Goal: Task Accomplishment & Management: Manage account settings

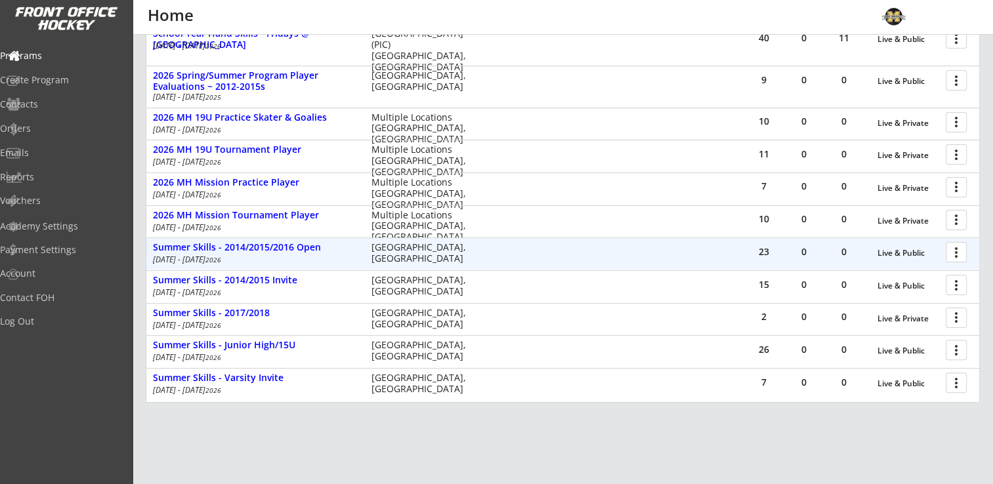
scroll to position [323, 0]
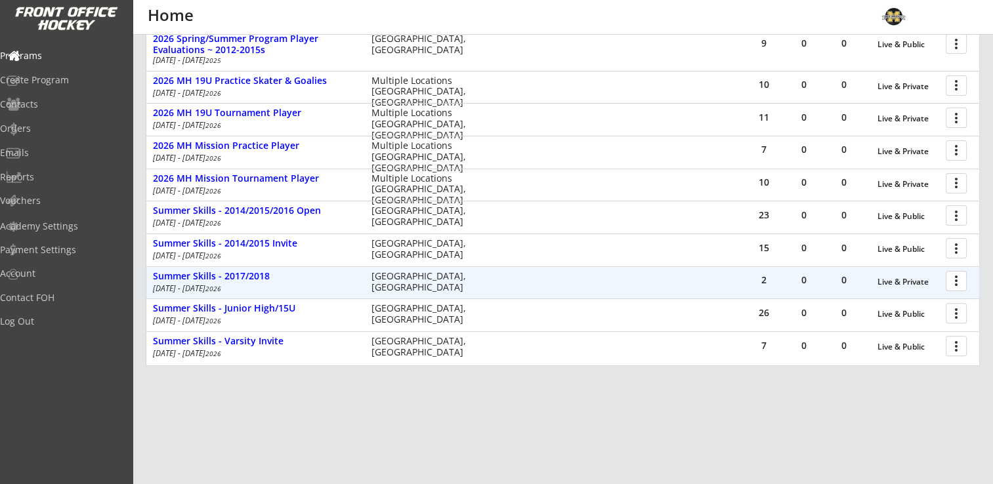
click at [963, 282] on div at bounding box center [958, 280] width 23 height 23
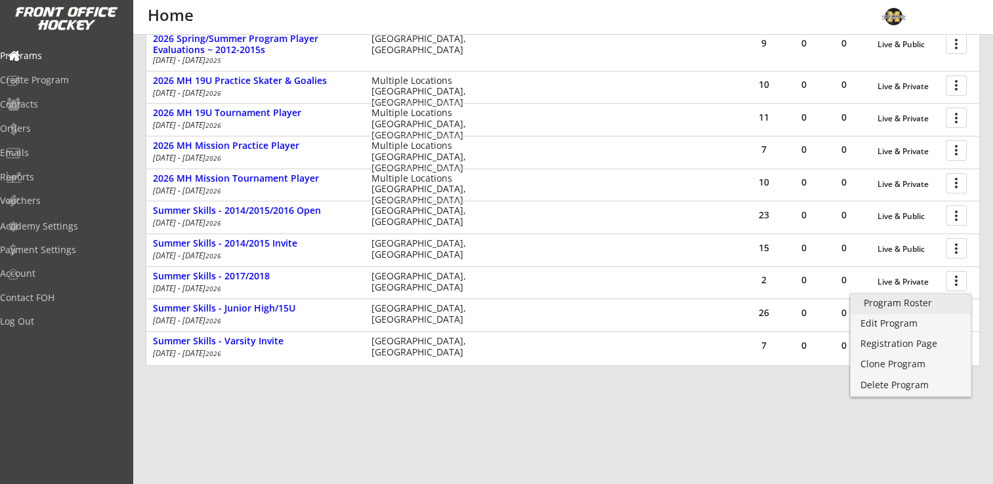
click at [898, 301] on div "Program Roster" at bounding box center [911, 303] width 94 height 9
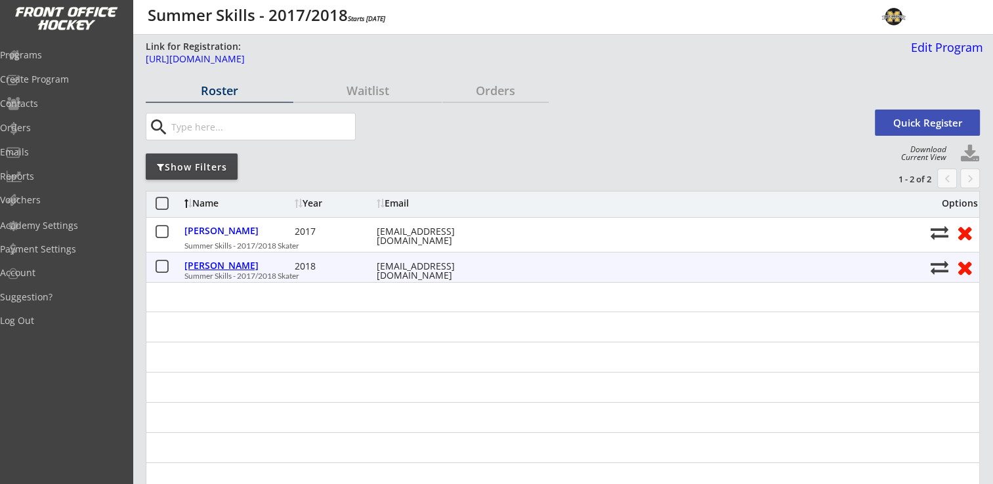
click at [241, 266] on div "[PERSON_NAME]" at bounding box center [237, 265] width 107 height 9
select select ""Youth Small""
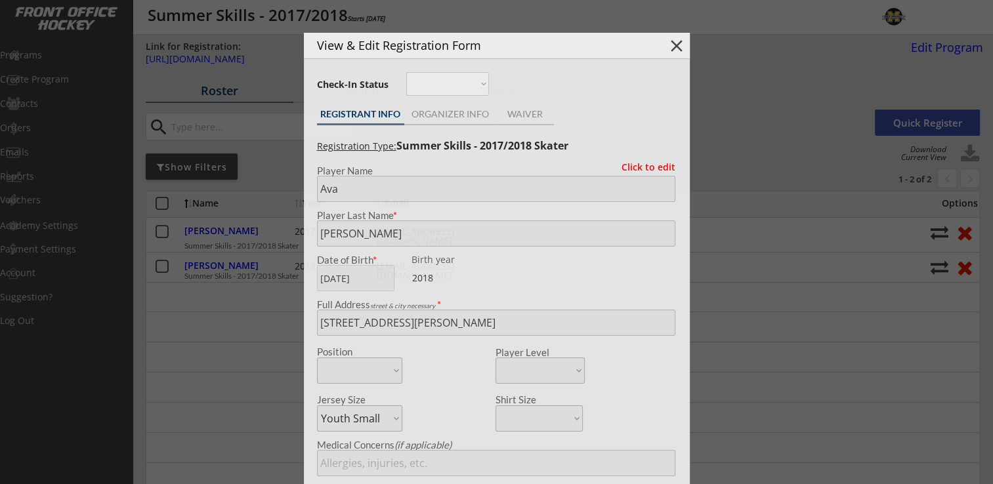
type input "[DEMOGRAPHIC_DATA]"
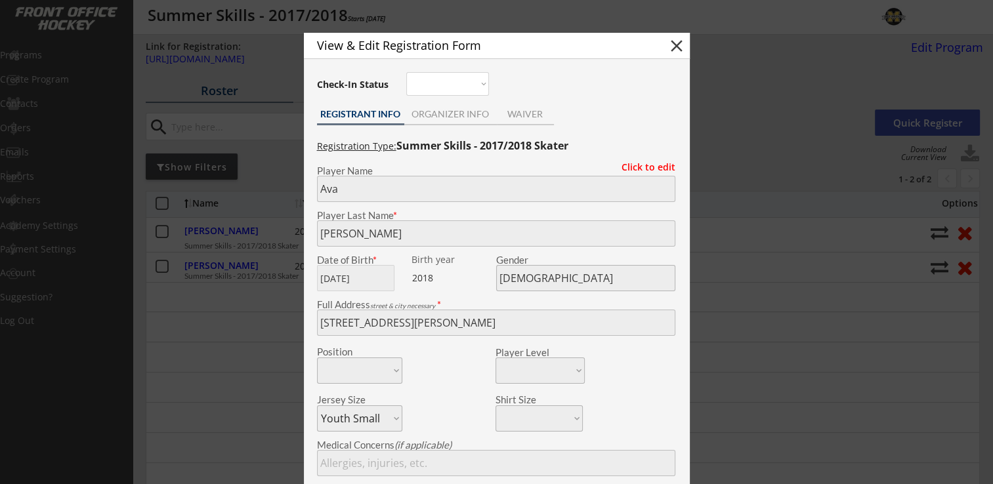
click at [451, 104] on div "View & Edit Registration Form close Check-In Status Not here Present REGISTRANT…" at bounding box center [497, 349] width 386 height 633
click at [447, 121] on div "ORGANIZER INFO" at bounding box center [450, 116] width 93 height 20
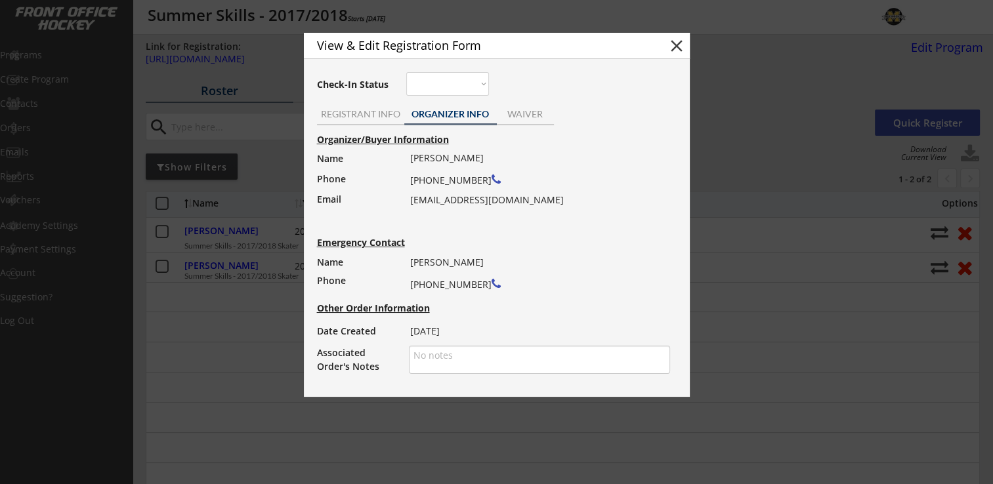
click at [680, 48] on button "close" at bounding box center [677, 46] width 20 height 20
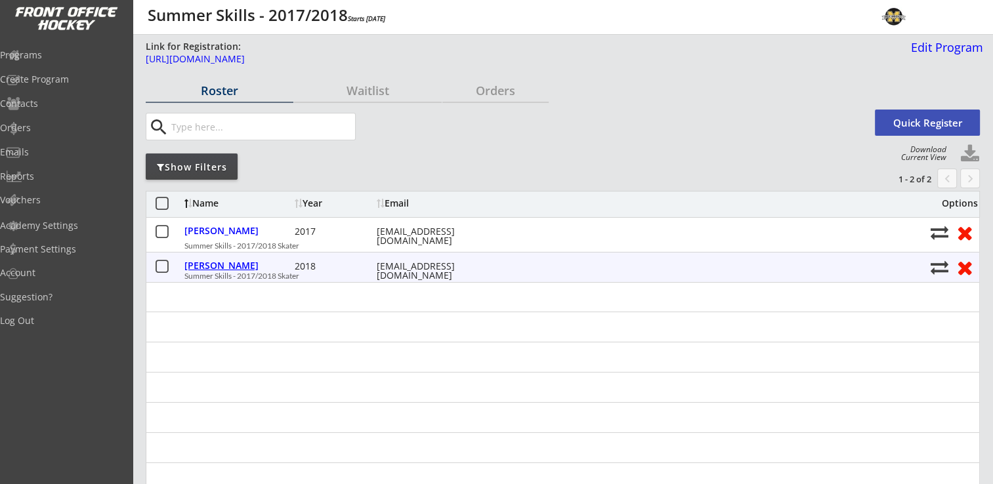
click at [234, 266] on div "[PERSON_NAME]" at bounding box center [237, 265] width 107 height 9
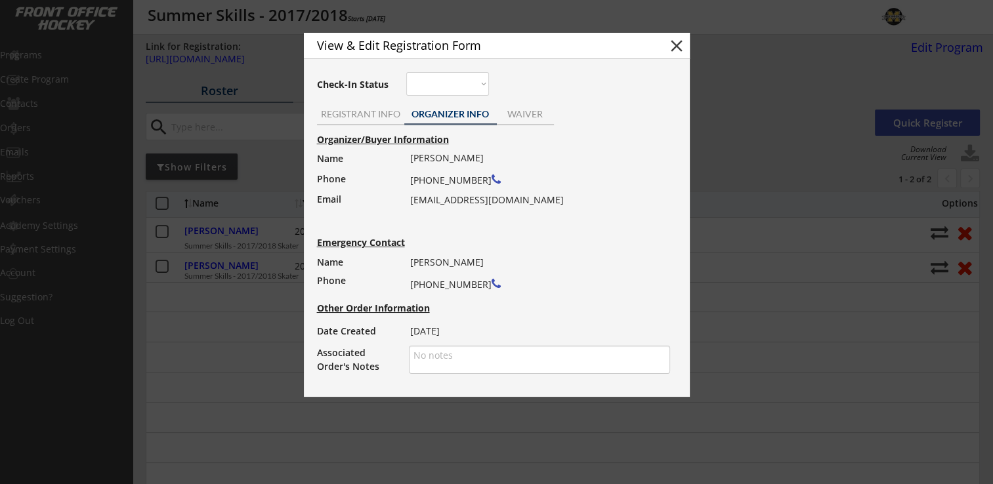
click at [675, 43] on button "close" at bounding box center [677, 46] width 20 height 20
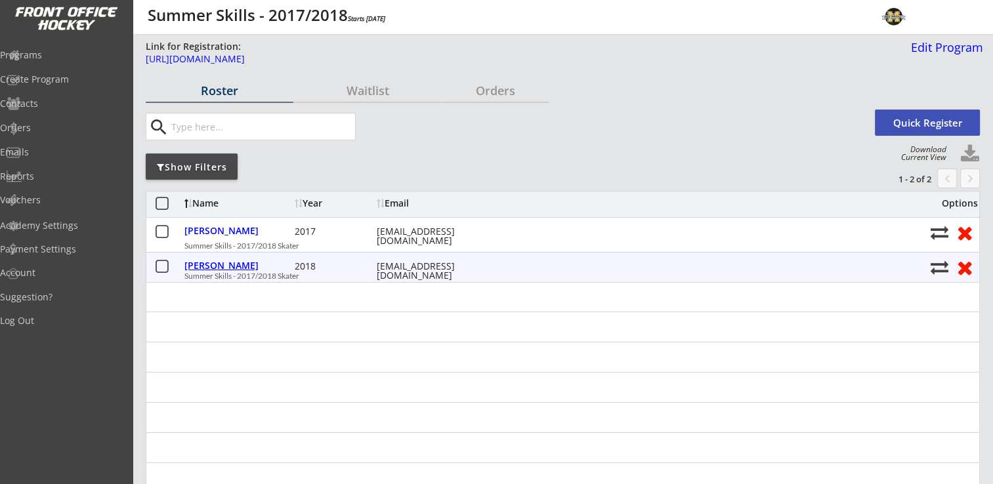
click at [222, 267] on div "[PERSON_NAME]" at bounding box center [237, 265] width 107 height 9
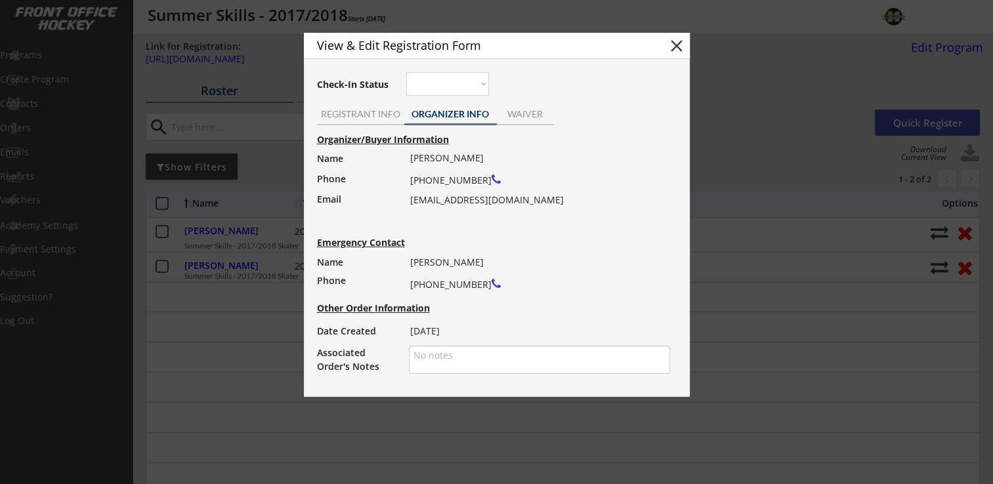
click at [675, 49] on button "close" at bounding box center [677, 46] width 20 height 20
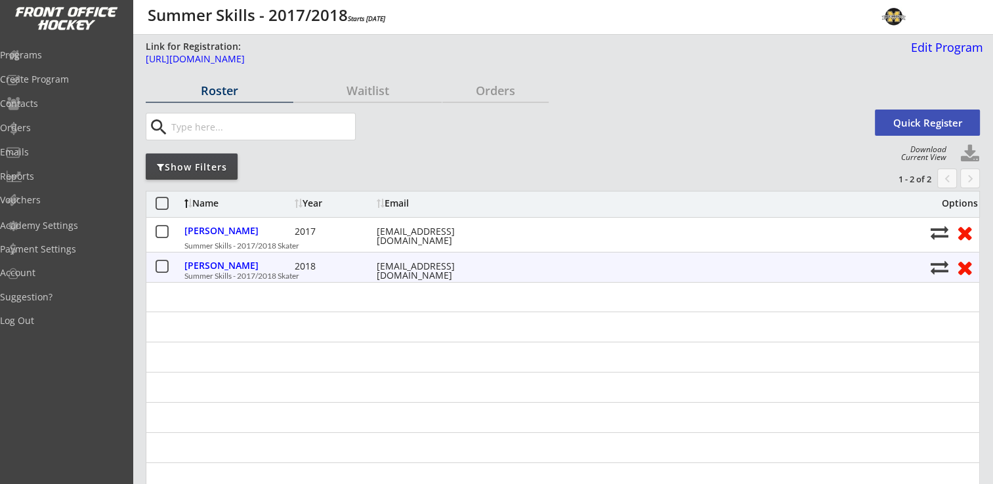
click at [232, 274] on div "[PERSON_NAME]" at bounding box center [237, 267] width 107 height 17
type input "Ava"
type input "[PERSON_NAME]"
type input "[DATE]"
type input "[DEMOGRAPHIC_DATA]"
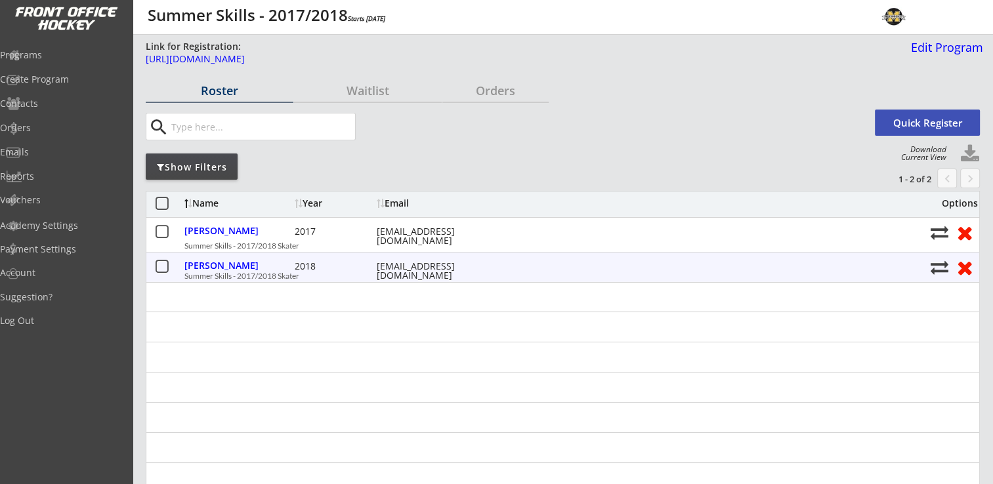
type input "[STREET_ADDRESS][PERSON_NAME]"
select select ""Youth Small""
type input "[PERSON_NAME]"
type input "[PHONE_NUMBER]"
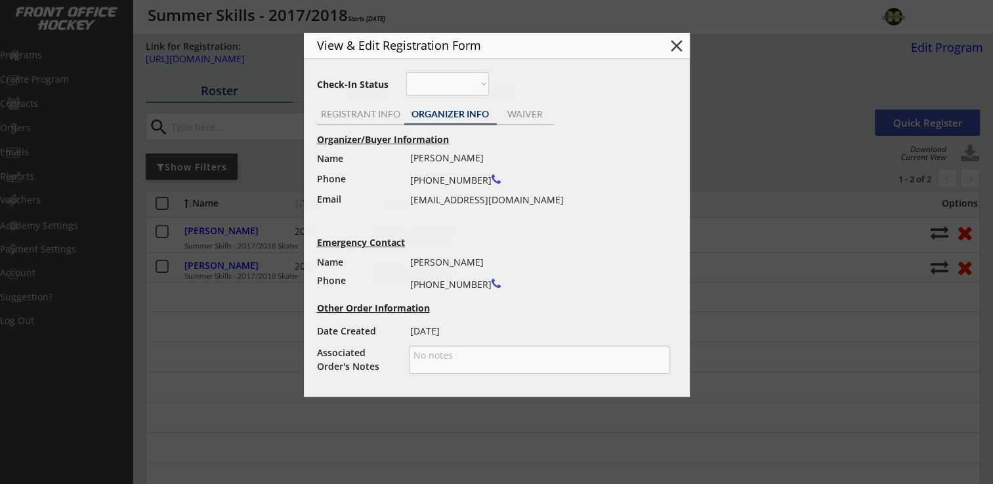
click at [232, 266] on div at bounding box center [496, 242] width 993 height 484
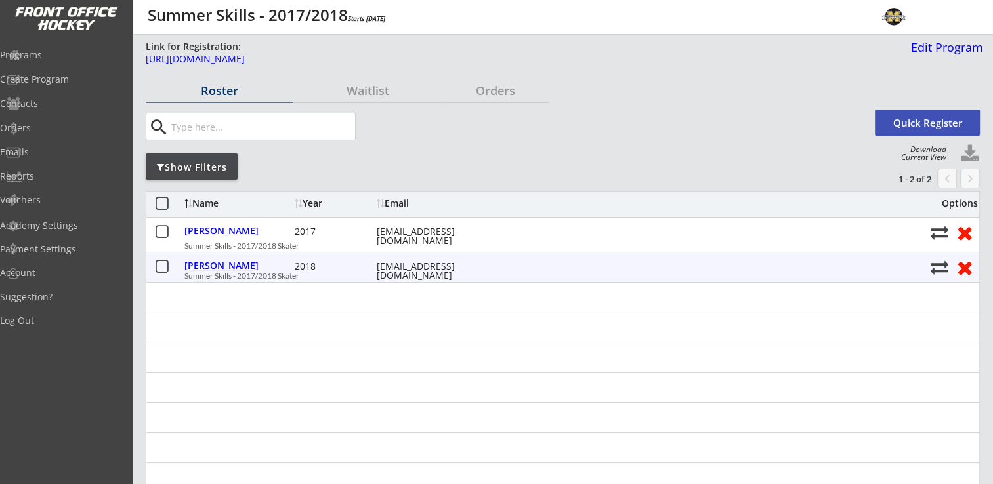
click at [232, 266] on div "[PERSON_NAME]" at bounding box center [237, 265] width 107 height 9
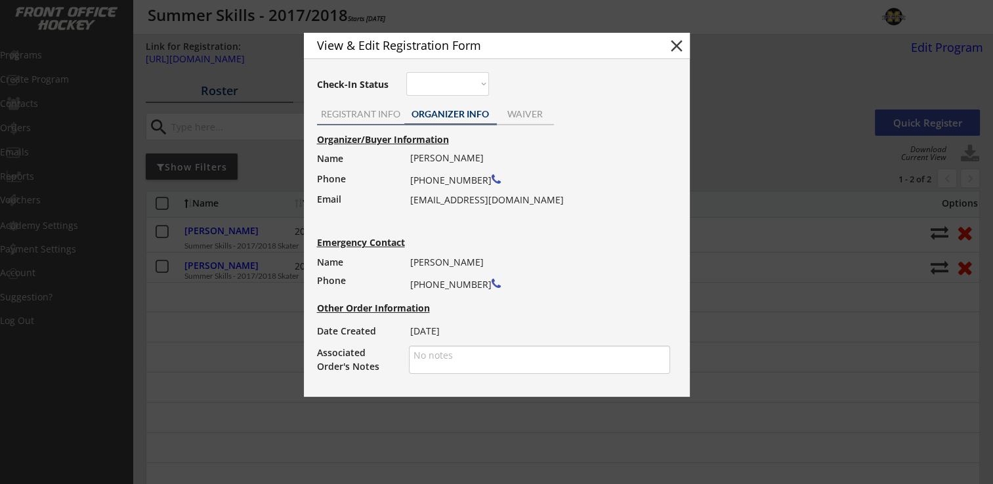
click at [364, 106] on div "REGISTRANT INFO" at bounding box center [360, 116] width 87 height 20
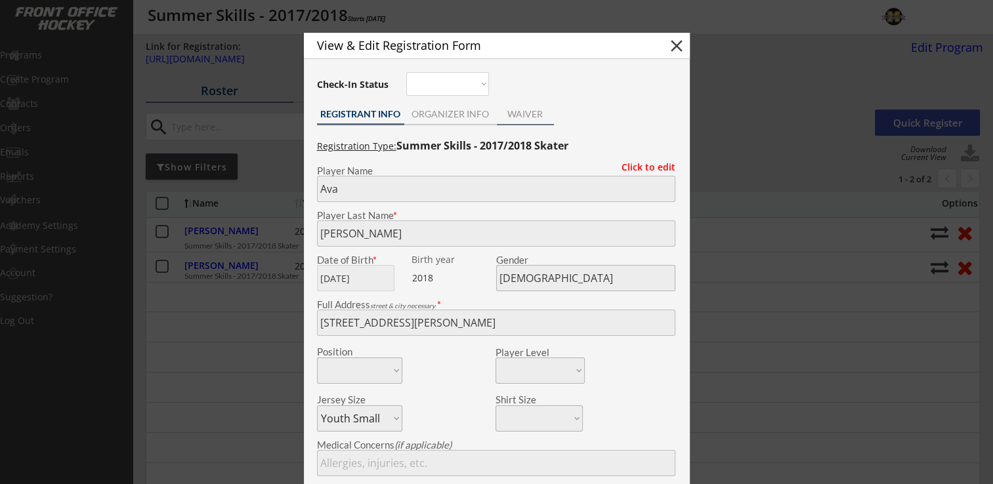
click at [525, 110] on div "WAIVER" at bounding box center [525, 114] width 57 height 9
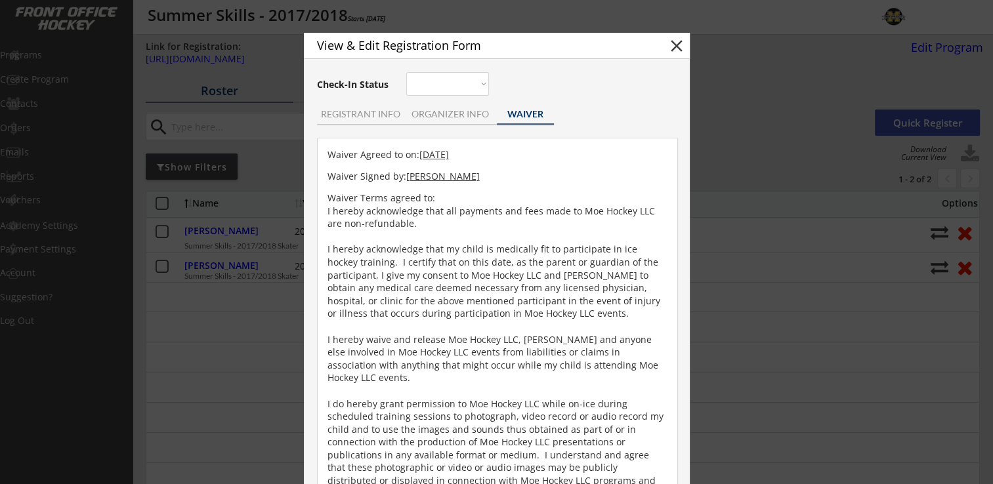
click at [675, 42] on button "close" at bounding box center [677, 46] width 20 height 20
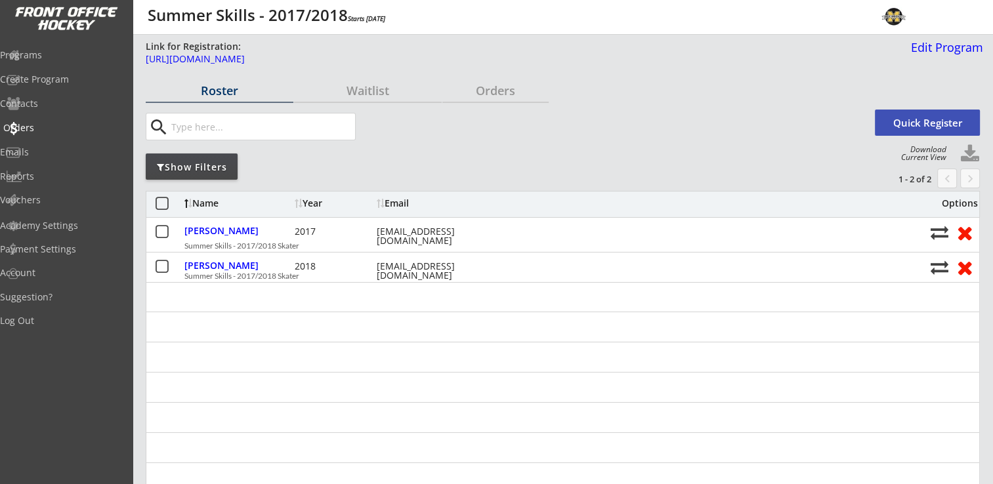
click at [51, 130] on div "Orders" at bounding box center [62, 127] width 118 height 9
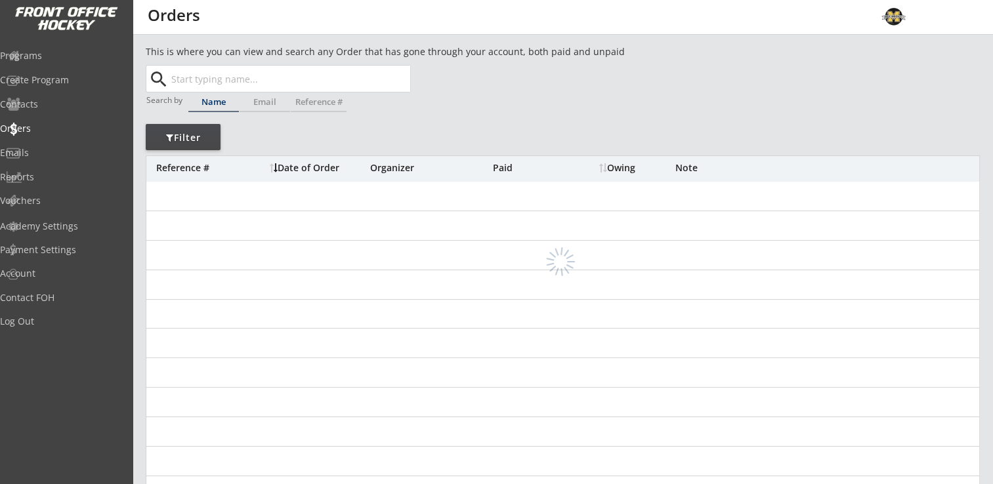
click at [273, 76] on input "text" at bounding box center [289, 79] width 241 height 26
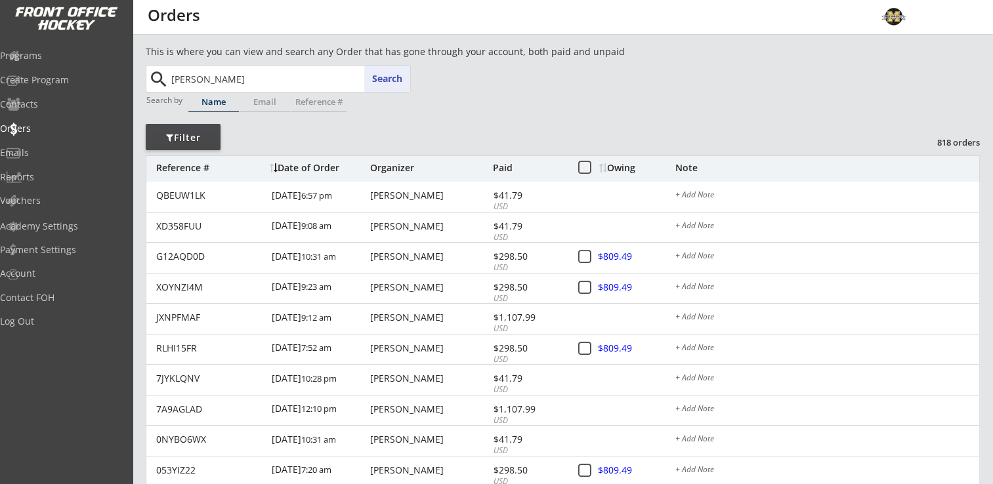
type input "ava stadelman"
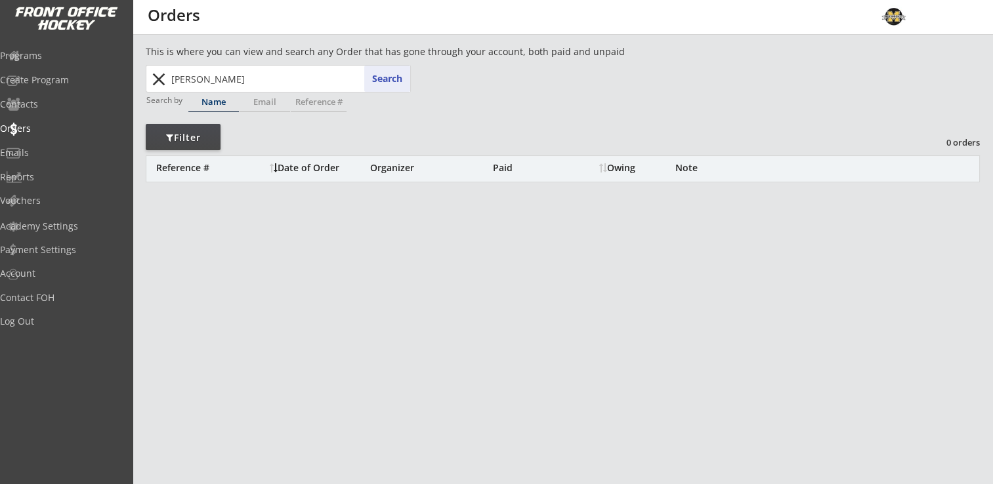
drag, startPoint x: 235, startPoint y: 77, endPoint x: 165, endPoint y: 80, distance: 69.6
click at [165, 80] on div "ava stadelman Search close" at bounding box center [279, 79] width 262 height 26
type input "av"
type input "ava Martin"
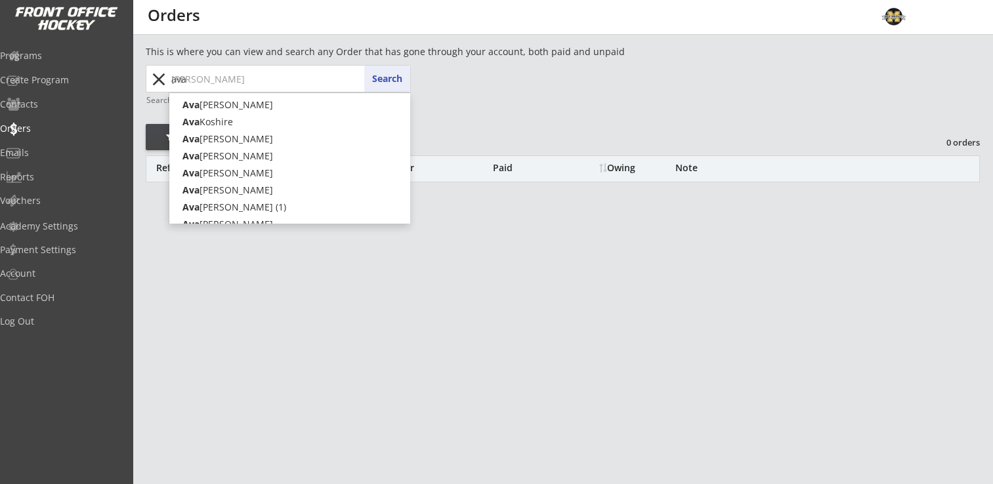
type input "ava"
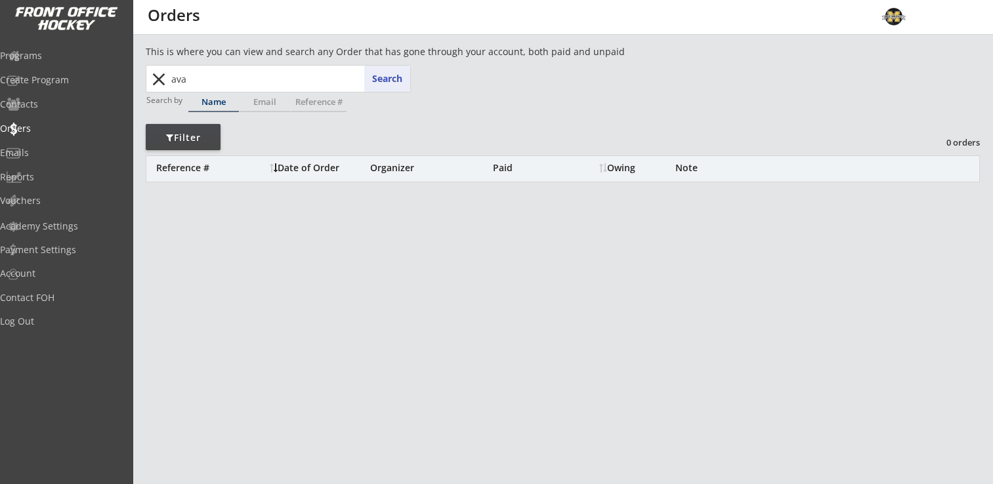
click at [196, 75] on input "ava" at bounding box center [289, 79] width 241 height 26
drag, startPoint x: 196, startPoint y: 75, endPoint x: 159, endPoint y: 74, distance: 36.8
click at [159, 74] on div "ava ava Search close" at bounding box center [279, 79] width 262 height 26
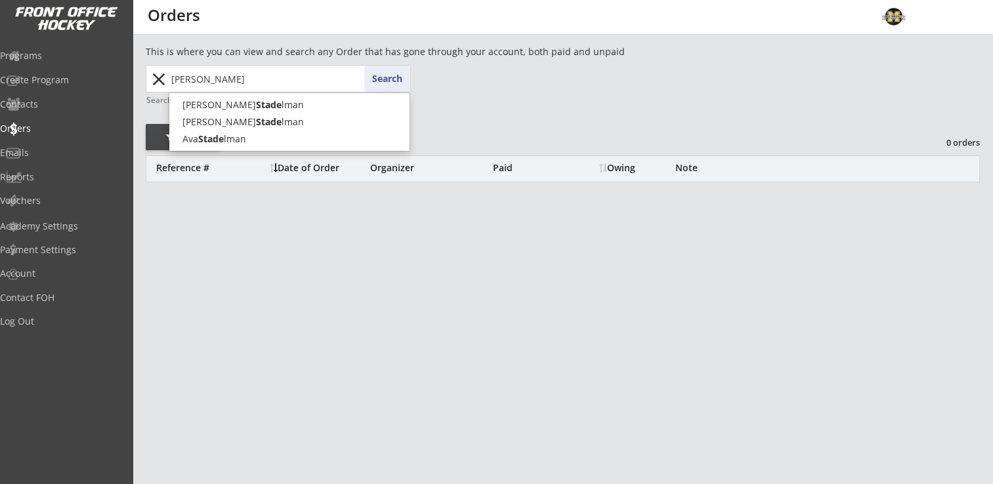
type input "stadelman"
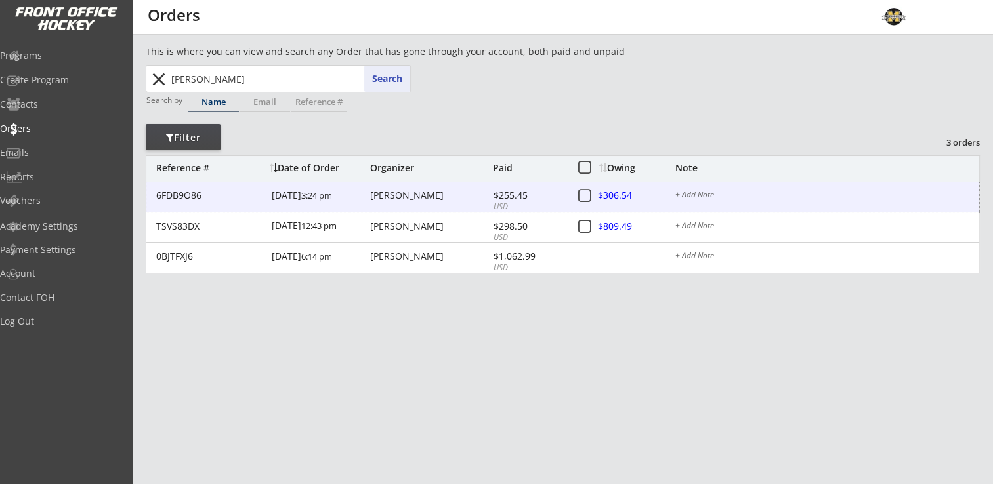
click at [417, 196] on div "[PERSON_NAME]" at bounding box center [429, 195] width 119 height 9
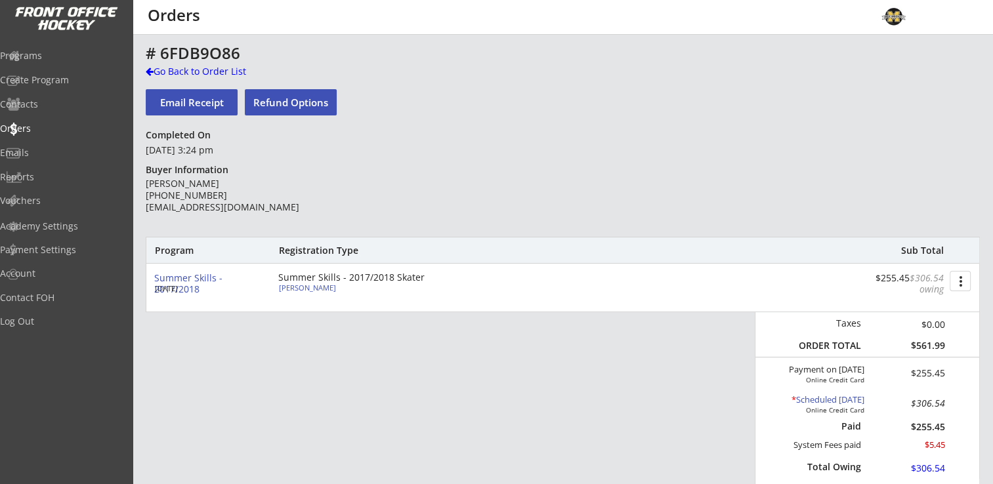
click at [285, 98] on button "Refund Options" at bounding box center [291, 102] width 92 height 26
select select ""No""
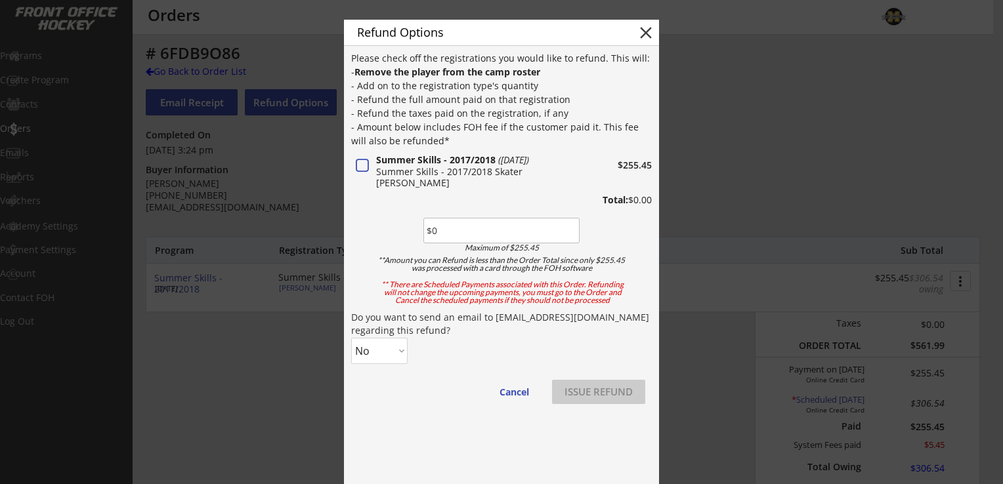
click at [362, 166] on button at bounding box center [362, 166] width 17 height 16
click at [361, 161] on button at bounding box center [362, 166] width 17 height 16
type input "$0"
click at [648, 32] on button "close" at bounding box center [646, 33] width 20 height 20
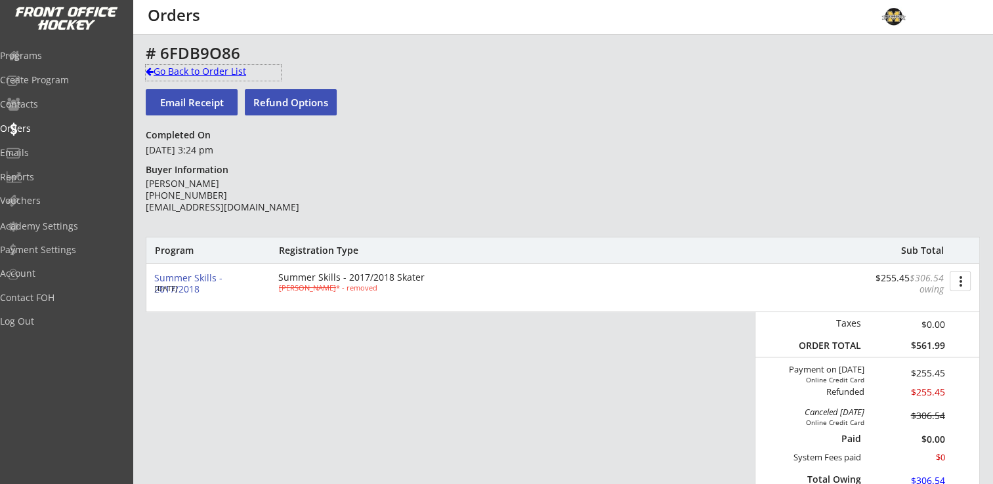
click at [190, 72] on div "Go Back to Order List" at bounding box center [213, 71] width 135 height 13
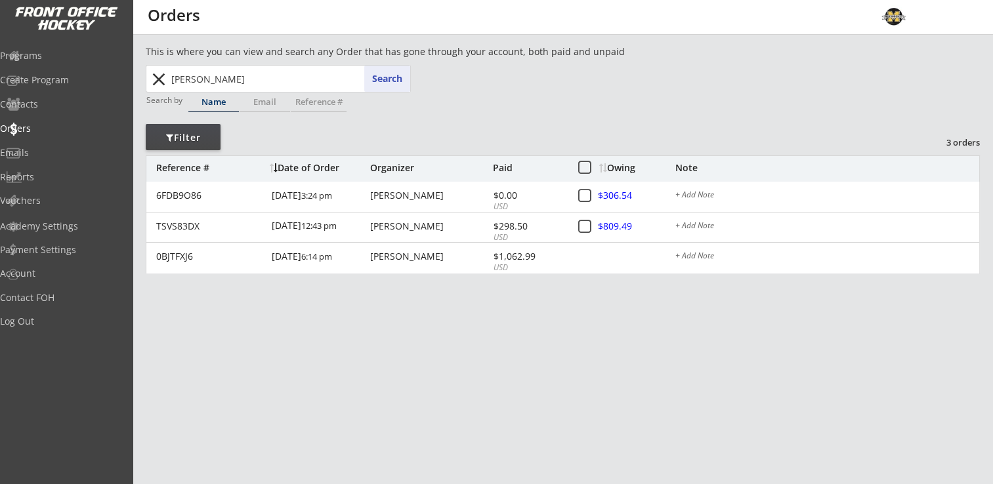
drag, startPoint x: 229, startPoint y: 81, endPoint x: 144, endPoint y: 83, distance: 84.7
click at [144, 83] on div "This is where you can view and search any Order that has gone through your acco…" at bounding box center [563, 455] width 860 height 821
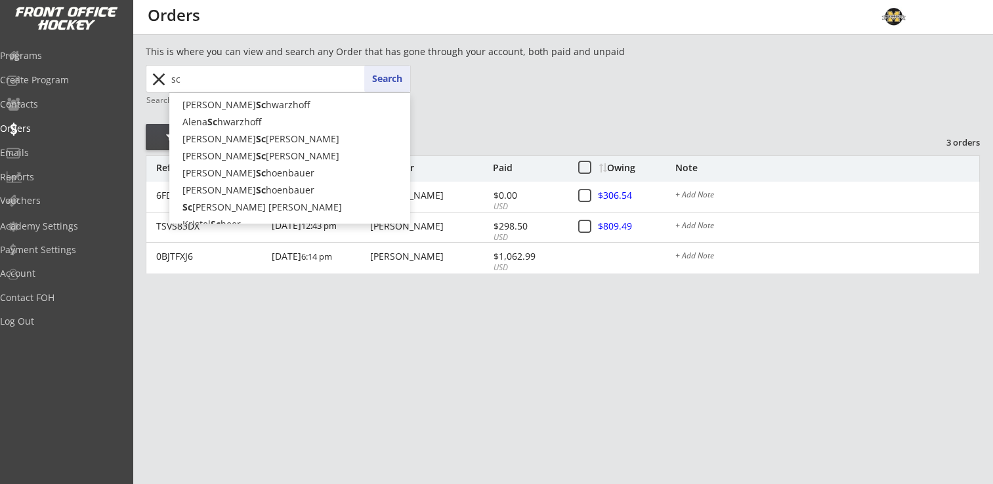
type input "s"
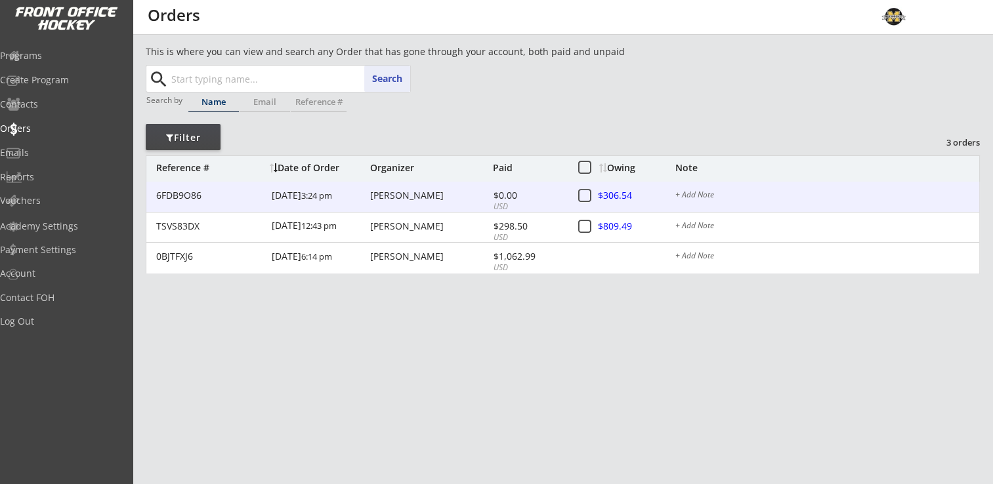
click at [404, 197] on div "Megan Stadelman" at bounding box center [429, 195] width 119 height 9
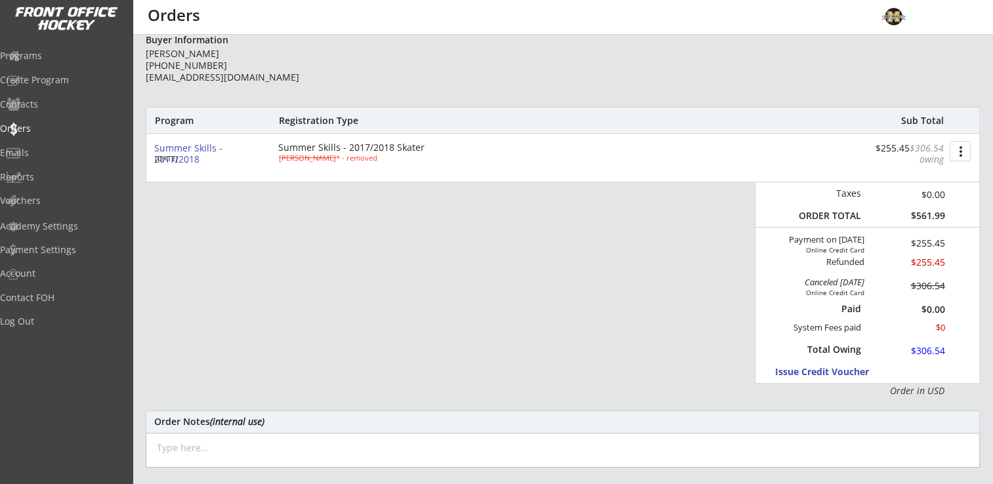
scroll to position [131, 0]
click at [952, 154] on button "more_vert" at bounding box center [960, 150] width 21 height 20
click at [944, 170] on div "Change Owing" at bounding box center [911, 173] width 94 height 9
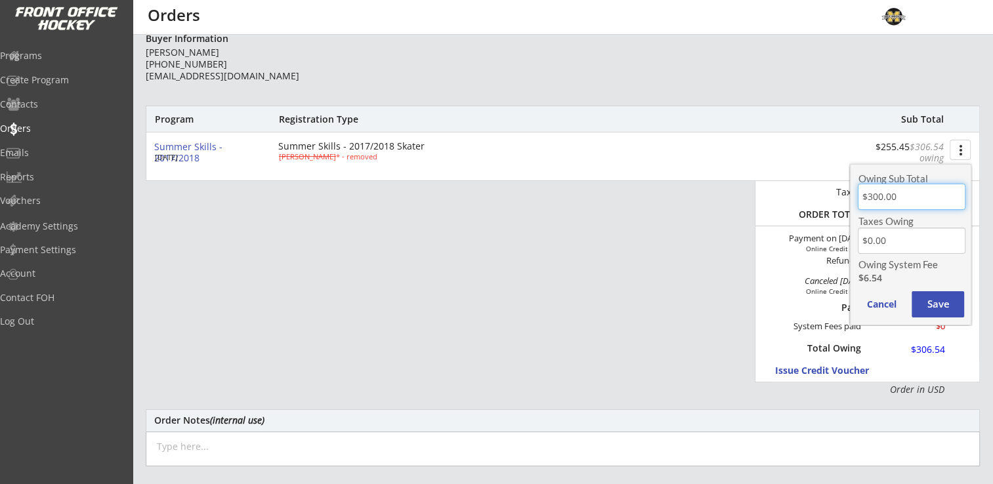
drag, startPoint x: 927, startPoint y: 193, endPoint x: 826, endPoint y: 198, distance: 101.2
click at [826, 198] on body "This is where you can view and search any Order that has gone through your acco…" at bounding box center [496, 111] width 993 height 484
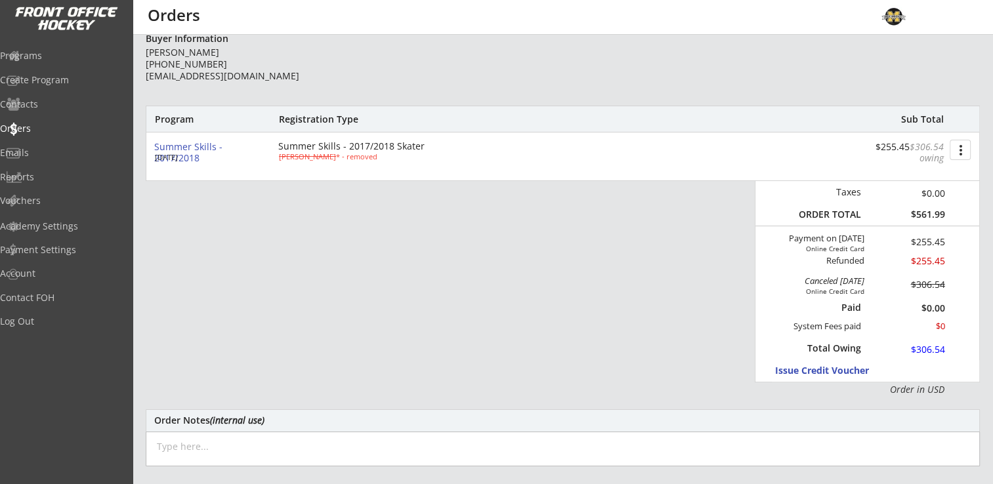
drag, startPoint x: 968, startPoint y: 156, endPoint x: 961, endPoint y: 154, distance: 7.1
click at [967, 156] on button "more_vert" at bounding box center [960, 150] width 21 height 20
click at [938, 173] on div "Change Owing" at bounding box center [911, 173] width 94 height 9
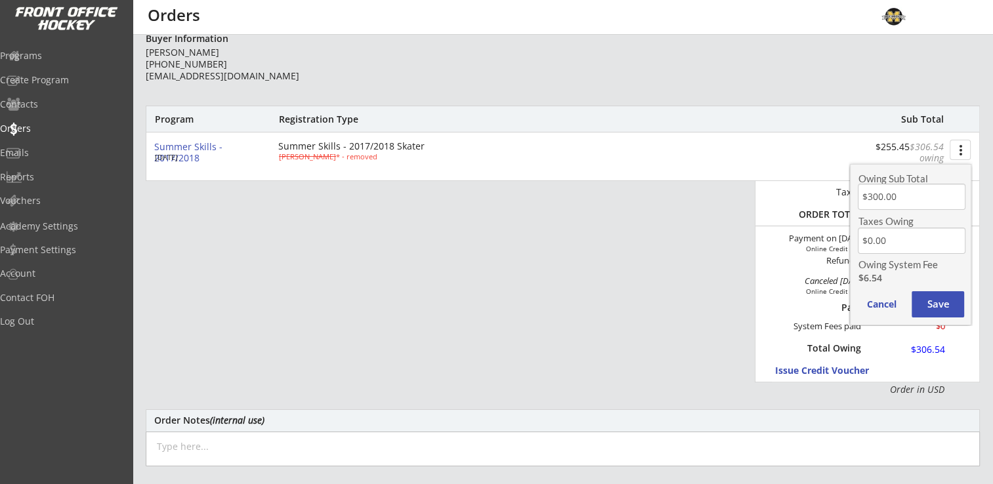
click at [924, 196] on input "input" at bounding box center [911, 197] width 107 height 26
type input "$0.00"
click at [939, 299] on button "Save" at bounding box center [937, 304] width 52 height 26
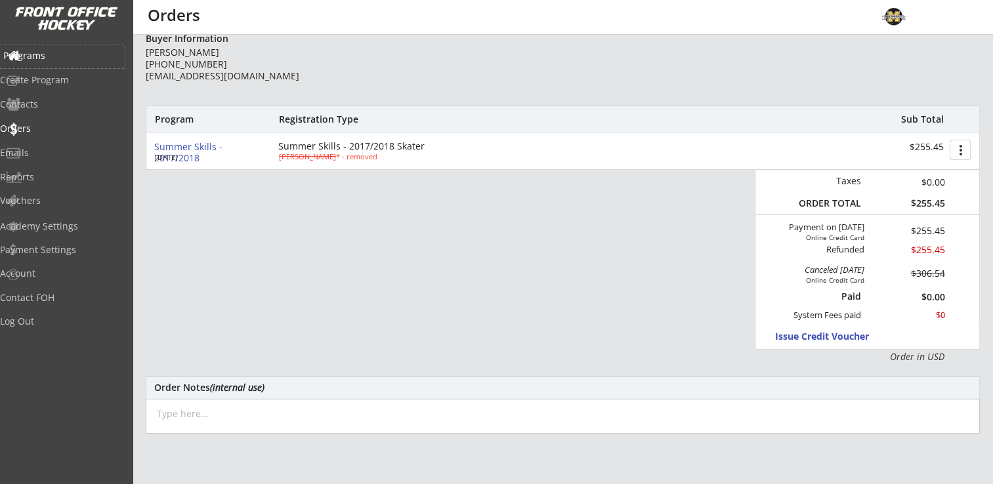
click at [74, 54] on div "Programs" at bounding box center [62, 55] width 118 height 9
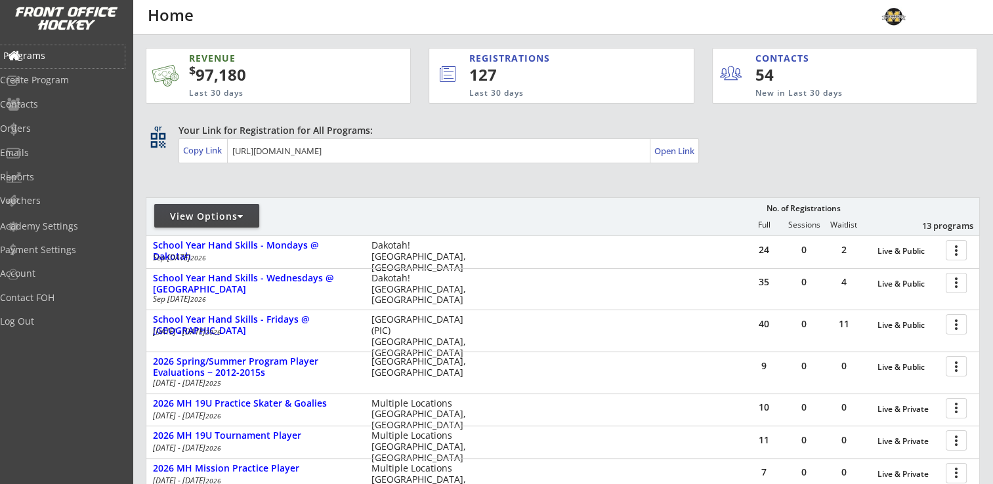
click at [67, 54] on div "Programs" at bounding box center [62, 55] width 118 height 9
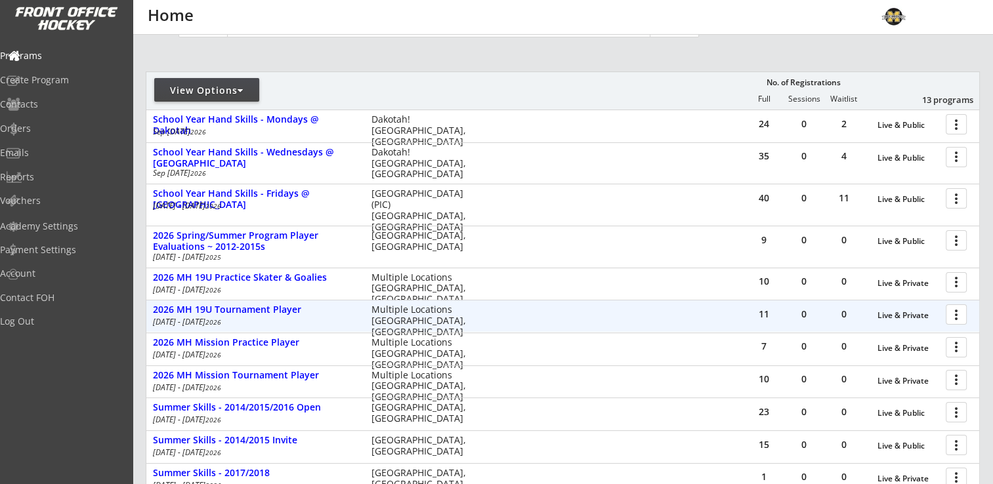
scroll to position [323, 0]
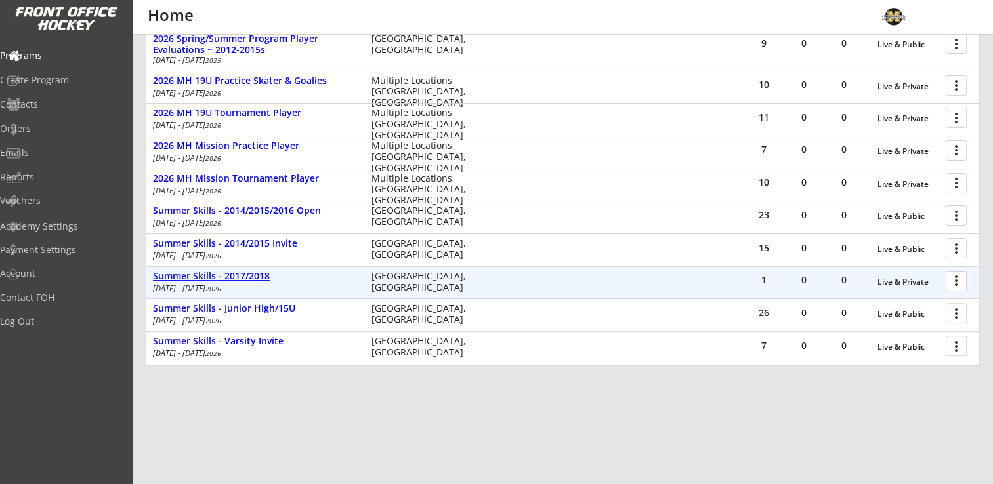
click at [230, 272] on div "Summer Skills - 2017/2018" at bounding box center [255, 276] width 205 height 11
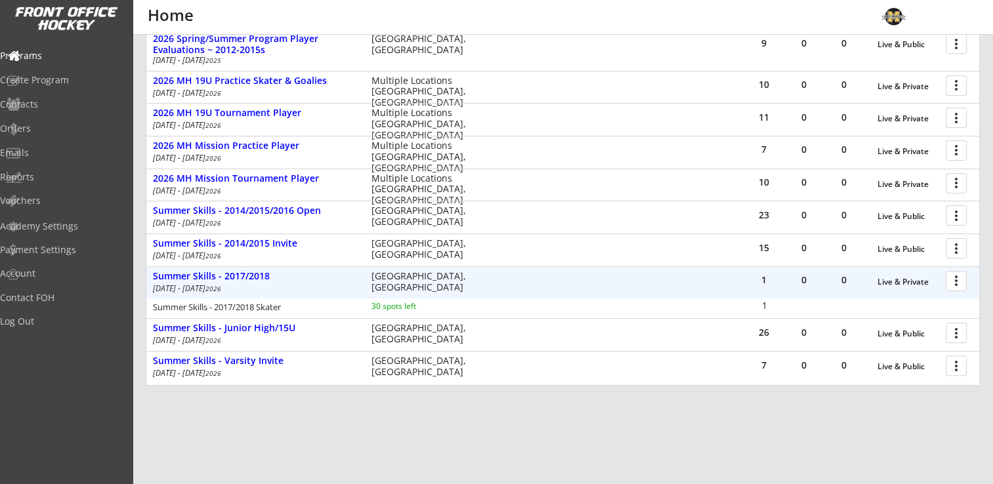
click at [958, 280] on div at bounding box center [958, 280] width 23 height 23
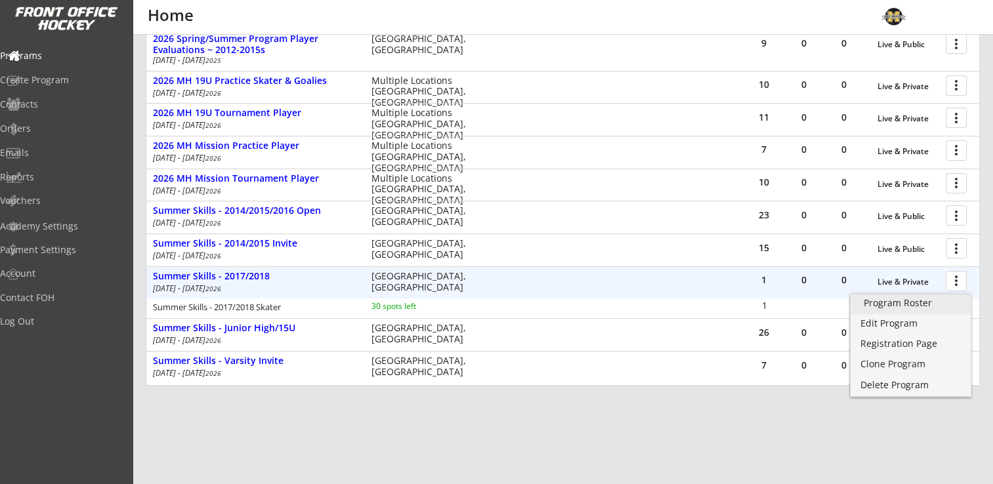
click at [905, 303] on div "Program Roster" at bounding box center [911, 303] width 94 height 9
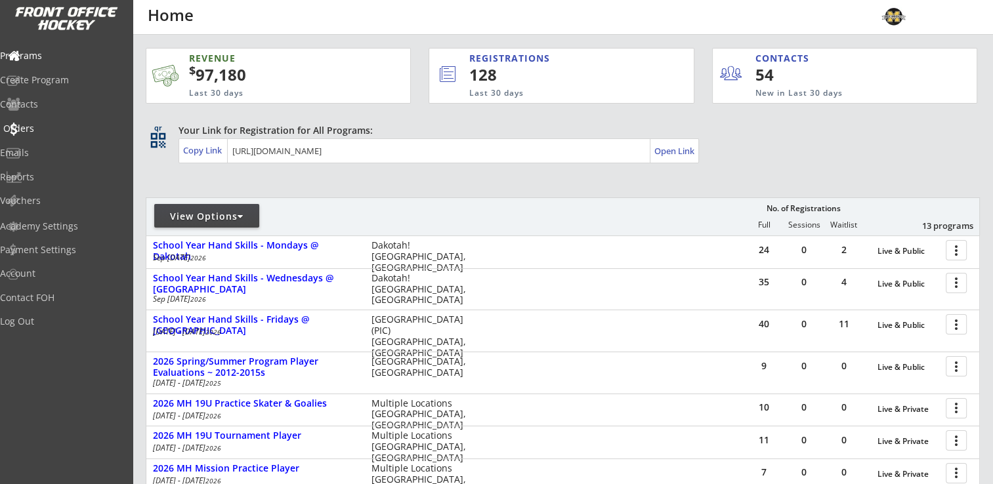
click at [47, 125] on div "Orders" at bounding box center [62, 128] width 118 height 9
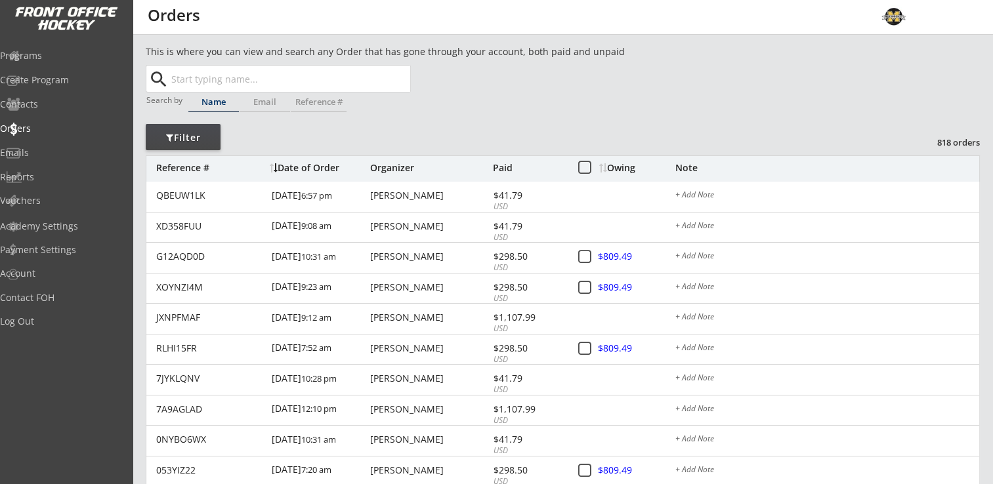
click at [256, 80] on input "text" at bounding box center [289, 79] width 241 height 26
type input "stadelman"
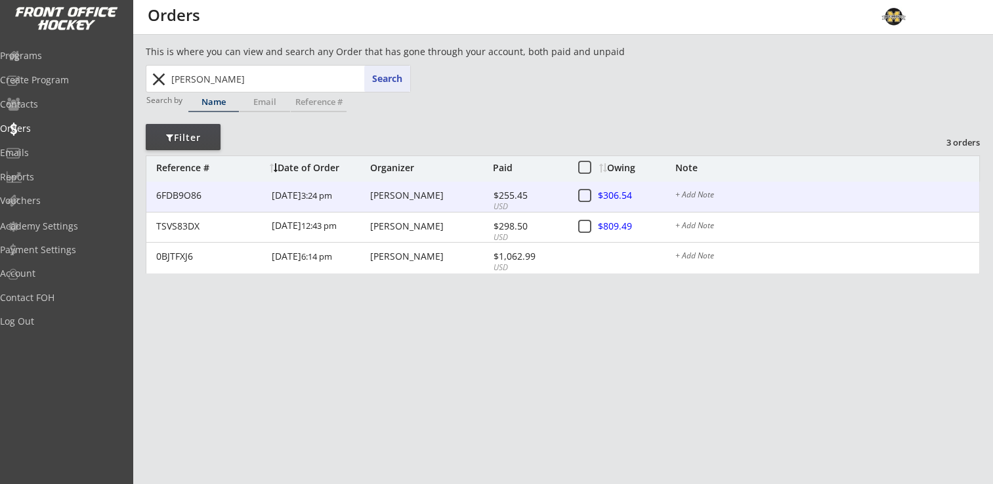
click at [398, 194] on div "[PERSON_NAME]" at bounding box center [429, 195] width 119 height 9
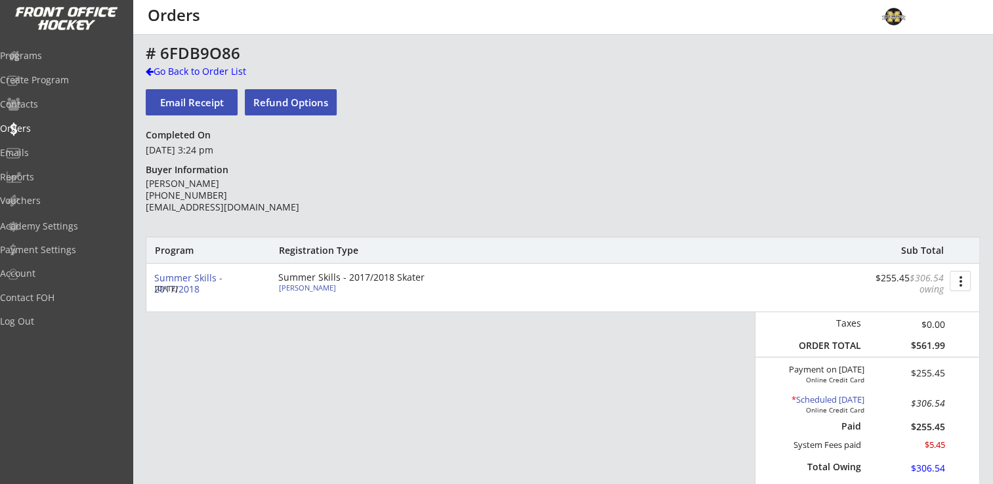
click at [297, 95] on button "Refund Options" at bounding box center [291, 102] width 92 height 26
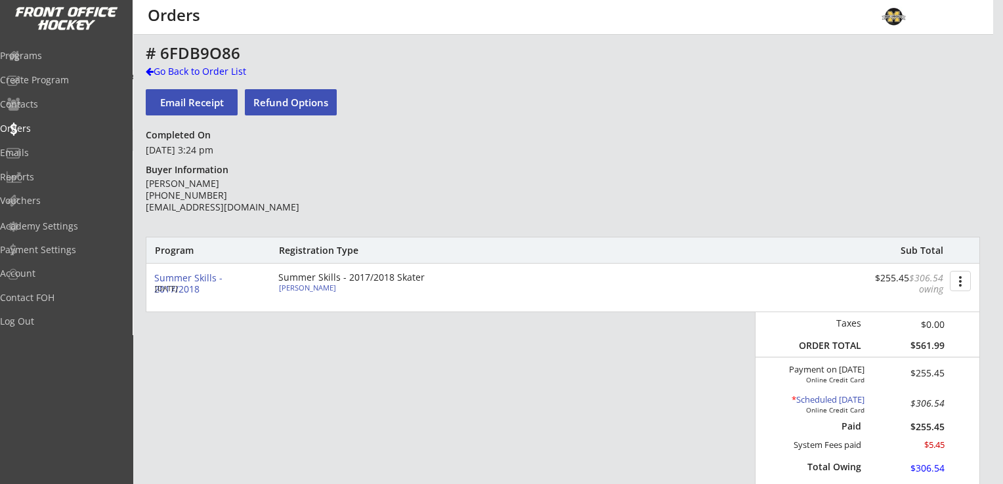
select select ""No""
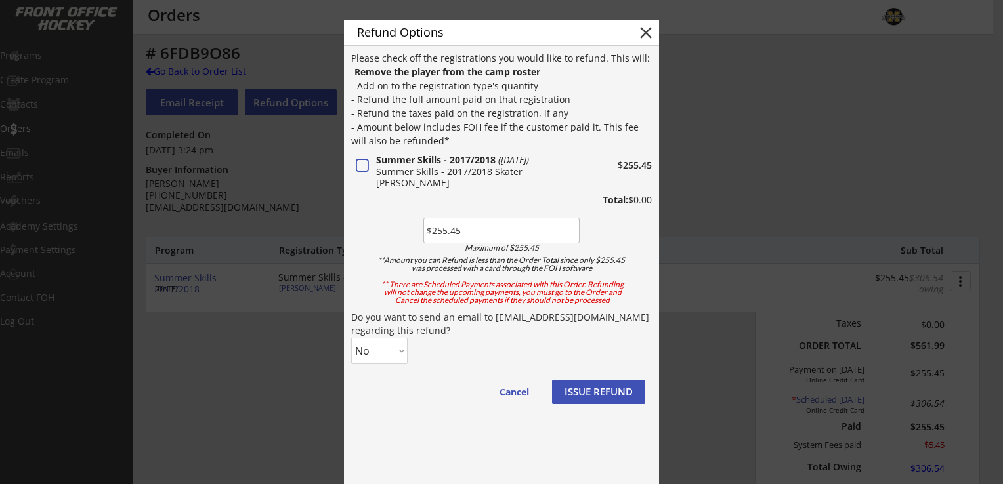
type input "$255.45"
click at [391, 351] on select "No Yes" at bounding box center [379, 351] width 56 height 26
select select ""Yes""
click at [351, 338] on select "No Yes" at bounding box center [379, 351] width 56 height 26
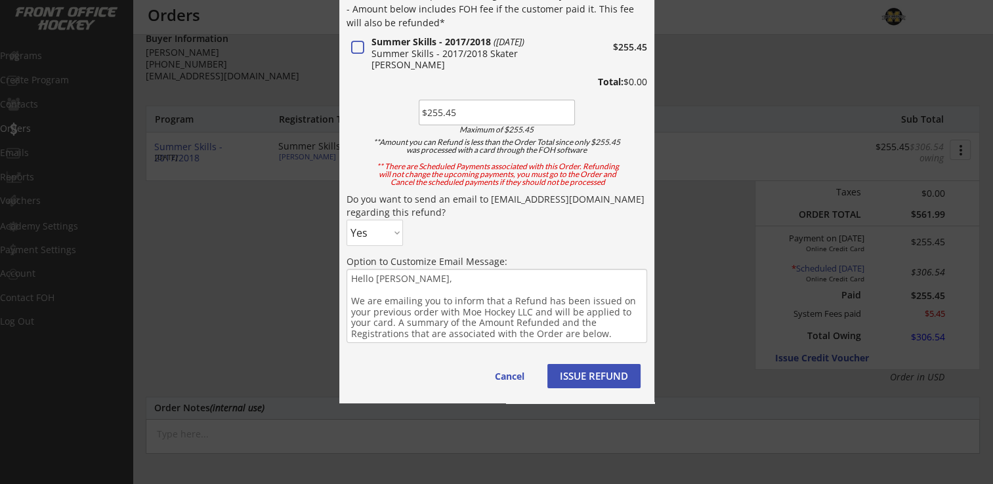
scroll to position [197, 0]
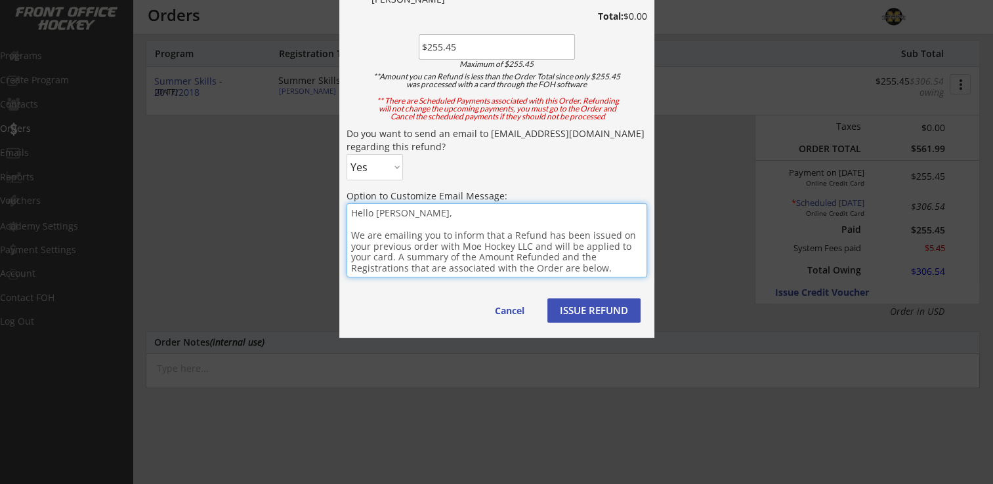
click at [609, 256] on textarea "Hello Megan, We are emailing you to inform that a Refund has been issued on you…" at bounding box center [496, 240] width 301 height 74
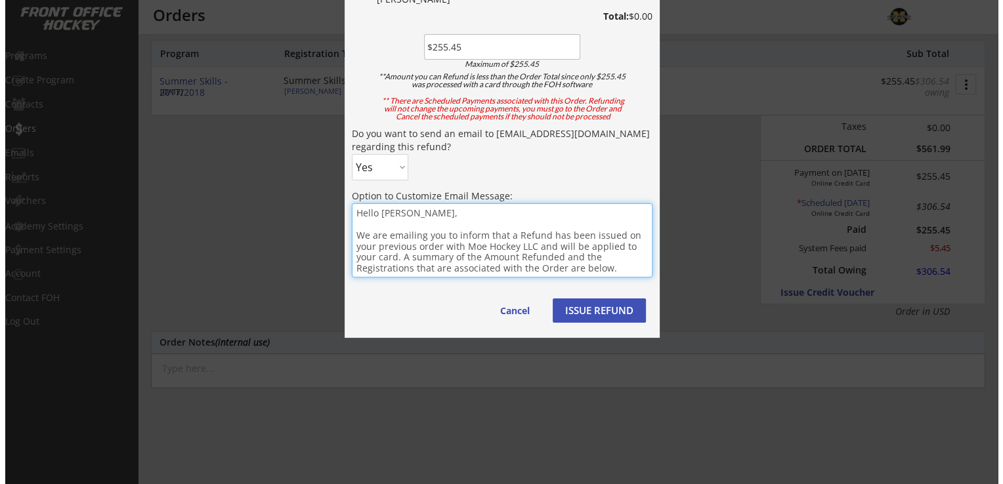
scroll to position [262, 0]
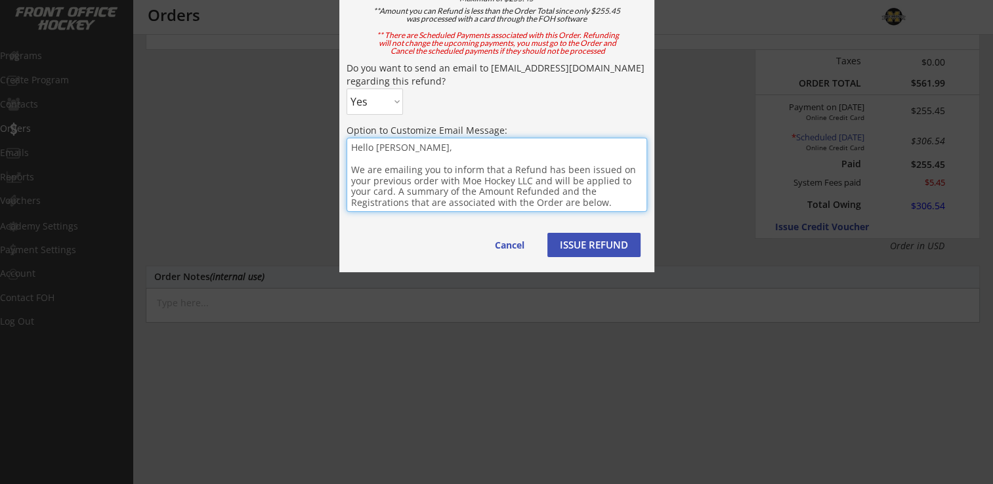
click at [591, 246] on button "ISSUE REFUND" at bounding box center [593, 245] width 93 height 24
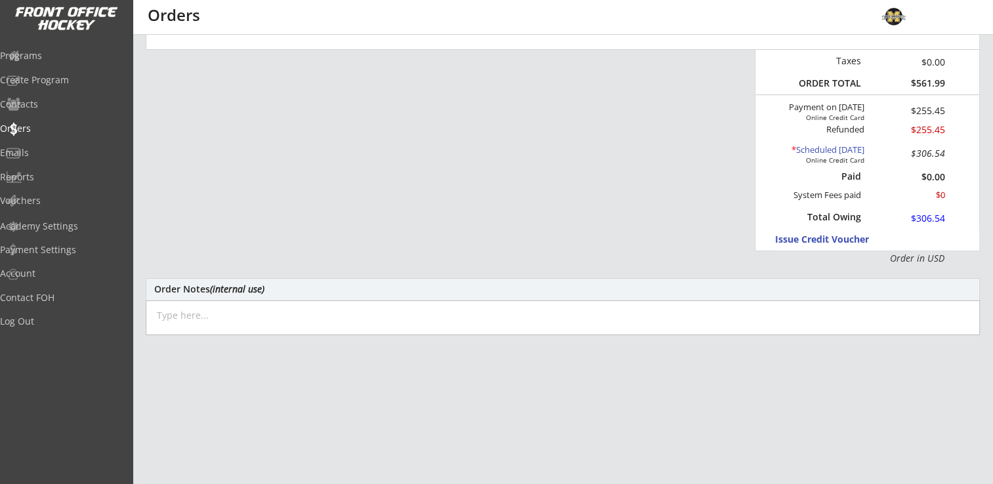
click at [822, 148] on div "* Scheduled Oct 15, 2025" at bounding box center [812, 150] width 104 height 10
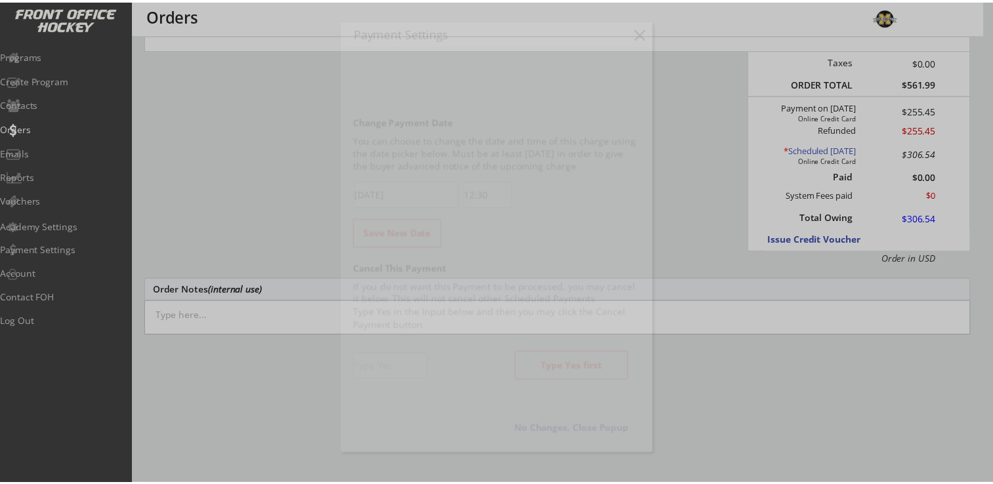
scroll to position [587, 0]
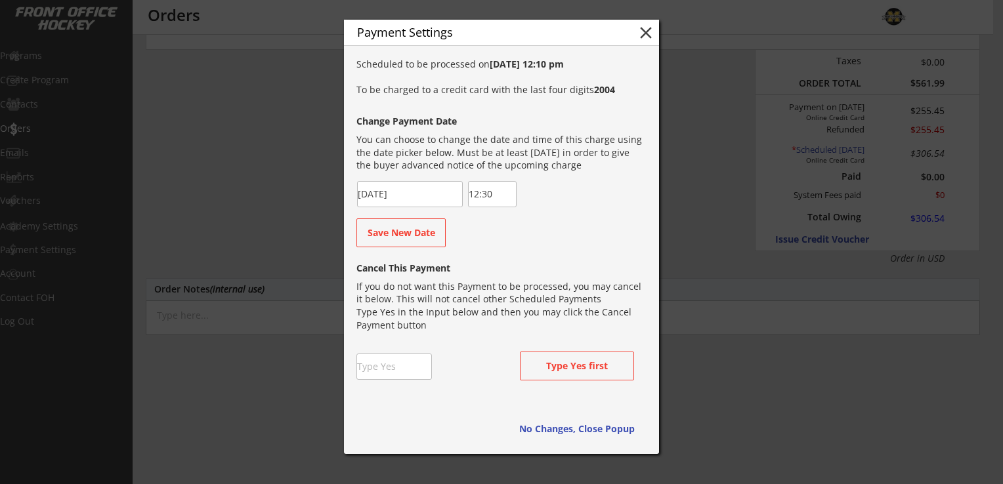
click at [386, 364] on input "input" at bounding box center [393, 367] width 75 height 26
type input "Yes"
click at [572, 367] on button "Cancel this Payment" at bounding box center [577, 366] width 114 height 29
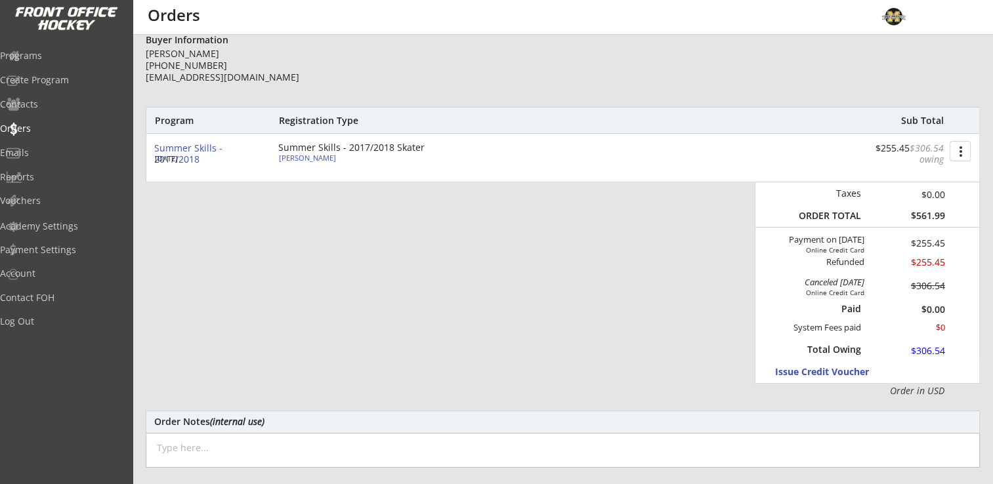
scroll to position [0, 0]
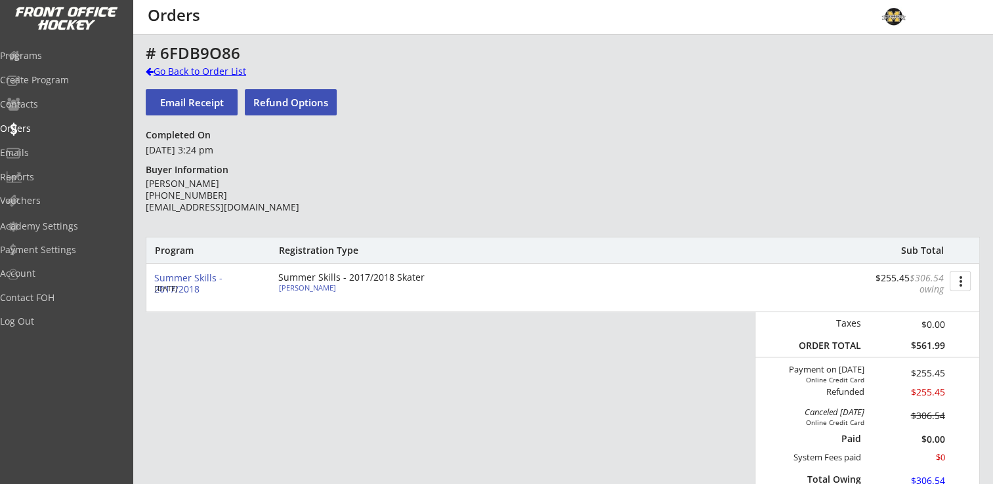
click at [194, 71] on div "Go Back to Order List" at bounding box center [213, 71] width 135 height 13
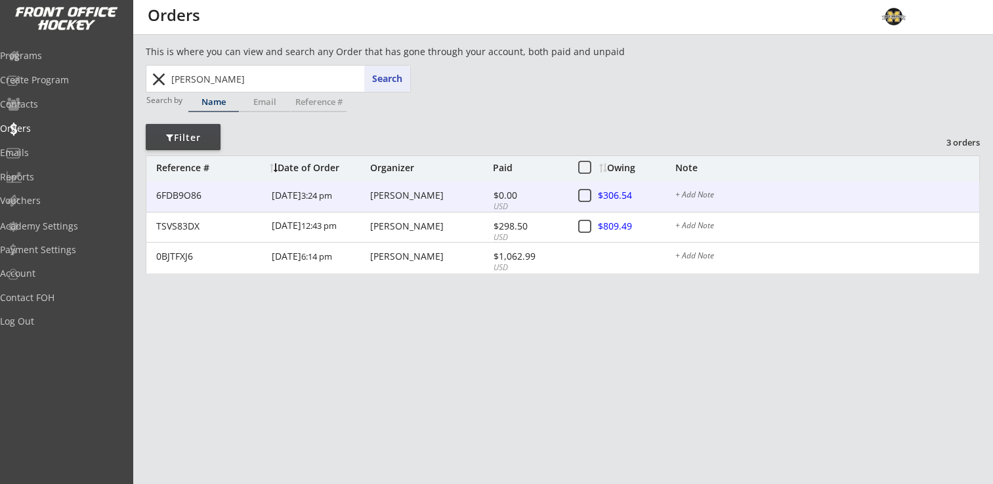
click at [413, 195] on div "Megan Stadelman" at bounding box center [429, 195] width 119 height 9
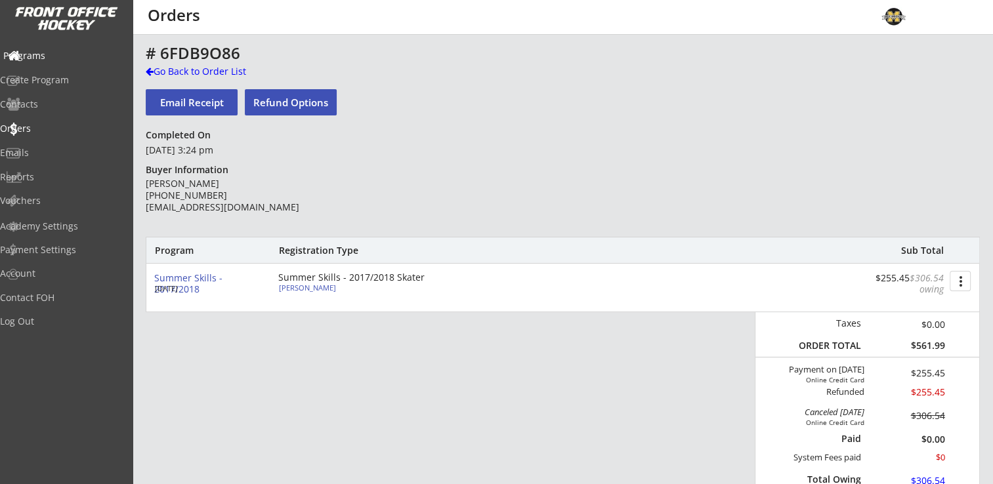
click at [56, 56] on div "Programs" at bounding box center [62, 55] width 118 height 9
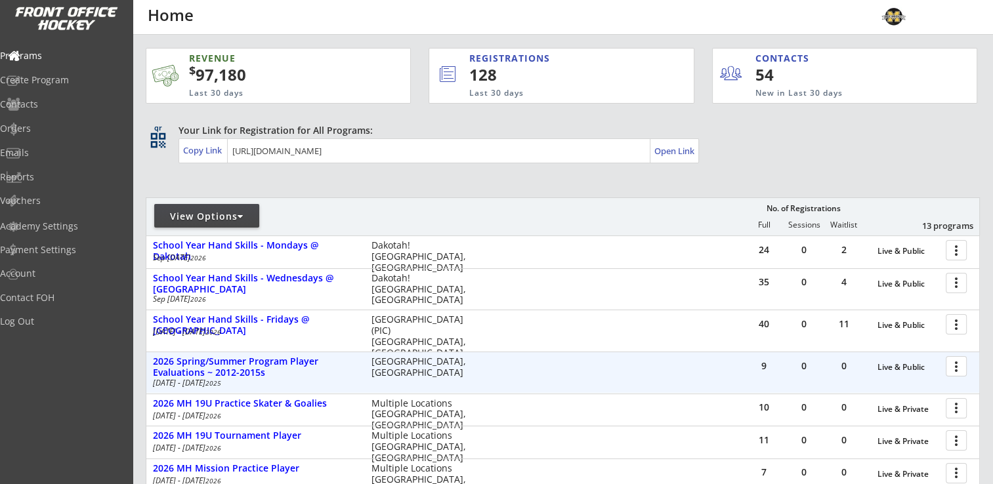
scroll to position [355, 0]
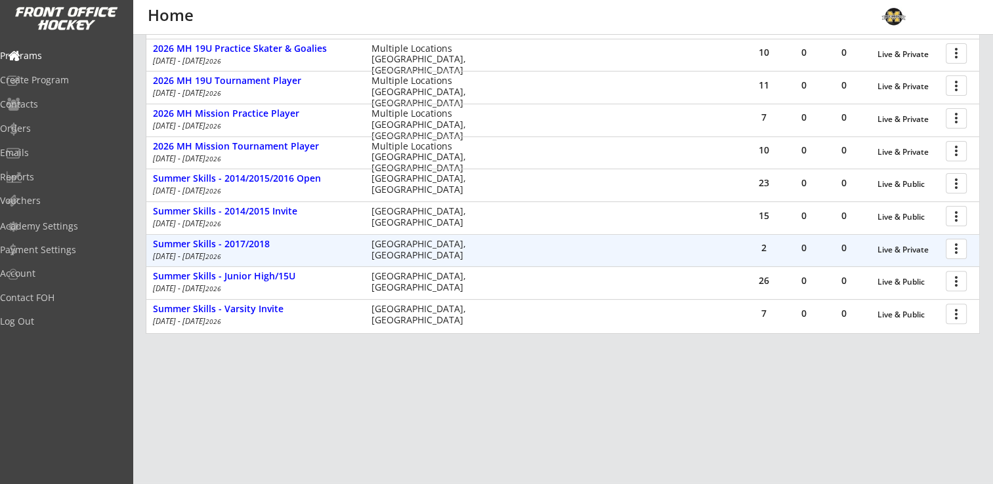
click at [961, 247] on div at bounding box center [958, 248] width 23 height 23
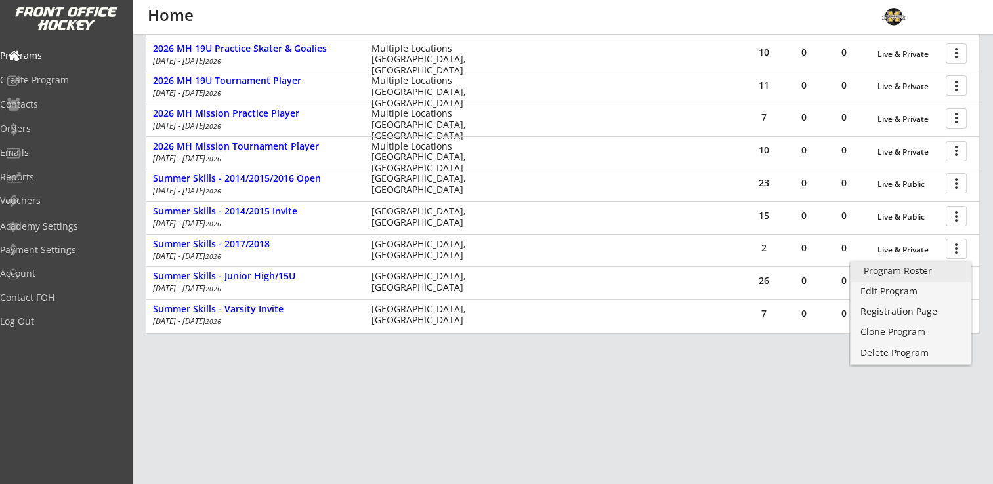
drag, startPoint x: 897, startPoint y: 272, endPoint x: 908, endPoint y: 272, distance: 10.5
click at [897, 272] on div "Program Roster" at bounding box center [911, 270] width 94 height 9
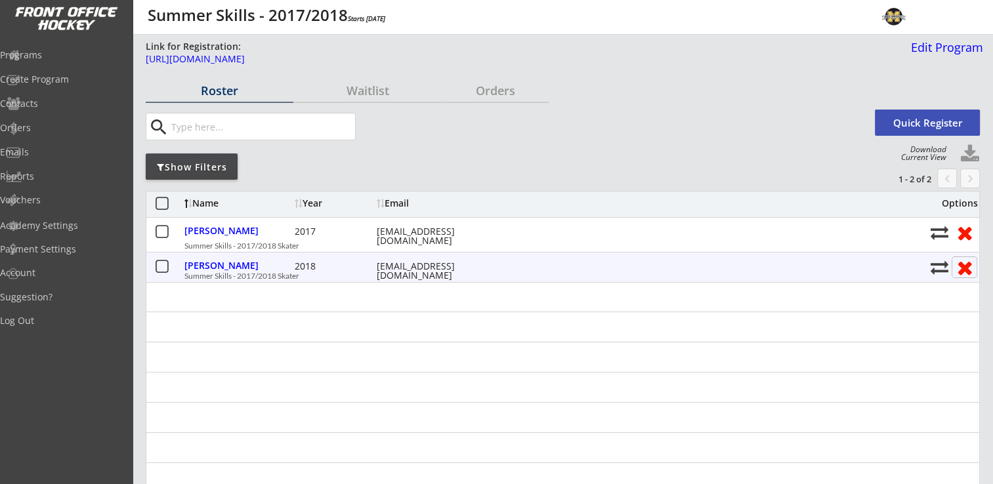
click at [966, 265] on button at bounding box center [964, 267] width 24 height 20
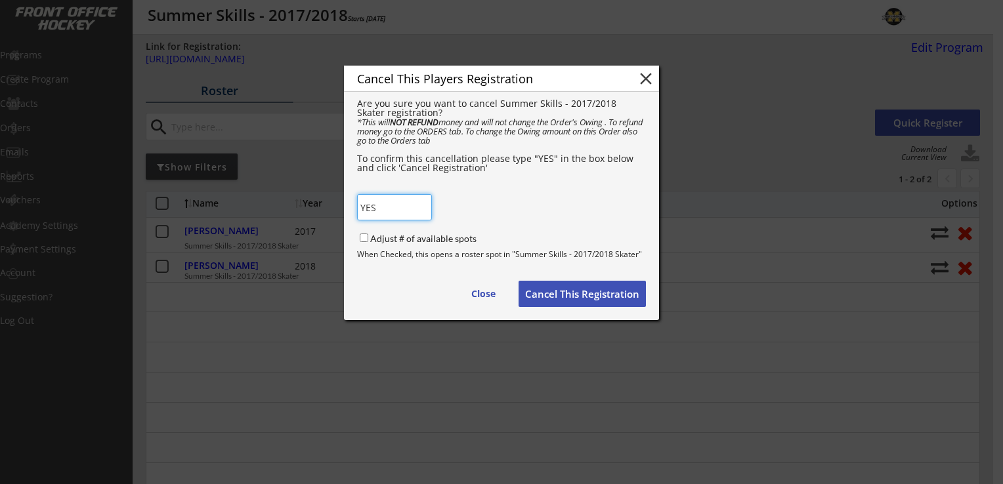
type input "YES"
click at [575, 295] on button "Cancel This Registration" at bounding box center [581, 294] width 127 height 26
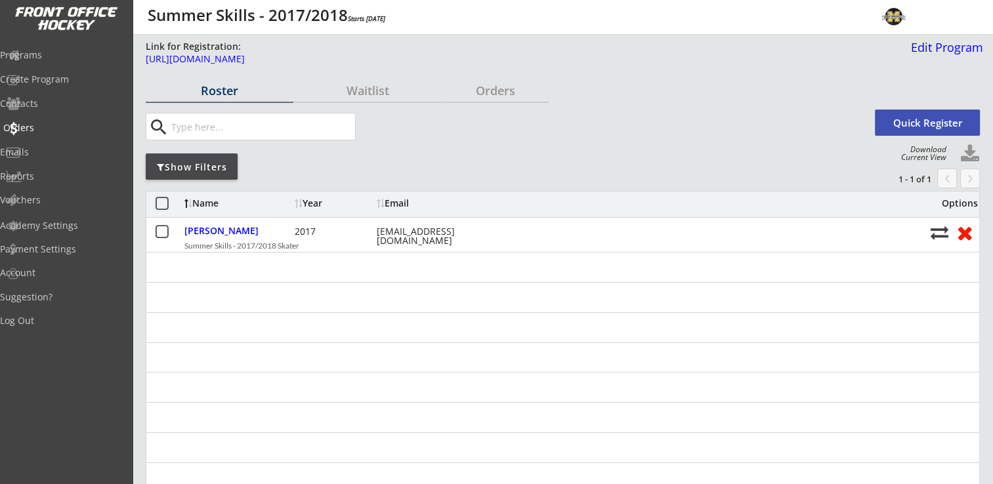
click at [44, 126] on div "Orders" at bounding box center [62, 127] width 118 height 9
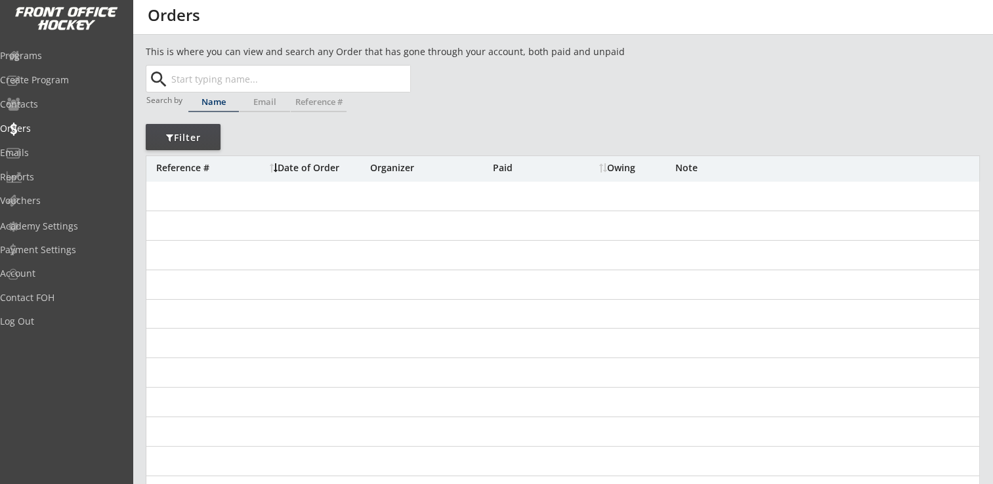
click at [304, 82] on input "text" at bounding box center [289, 79] width 241 height 26
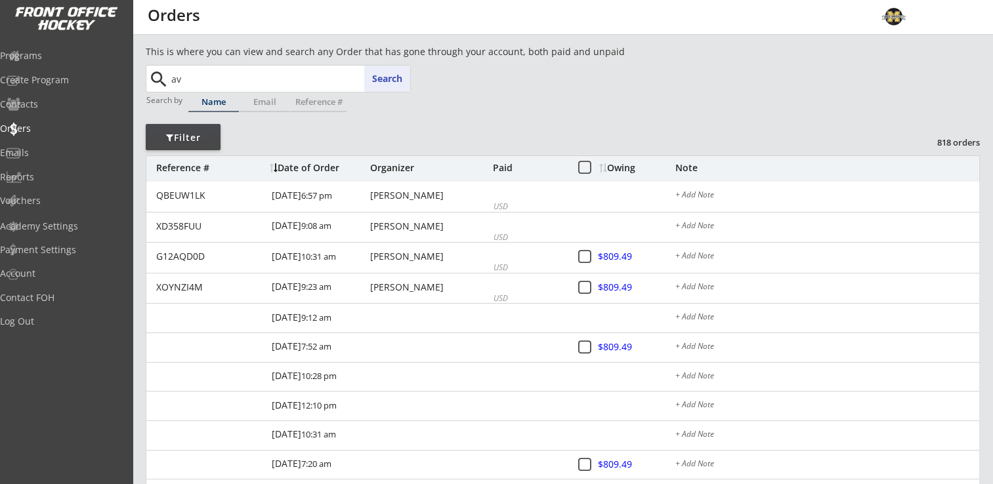
type input "ava"
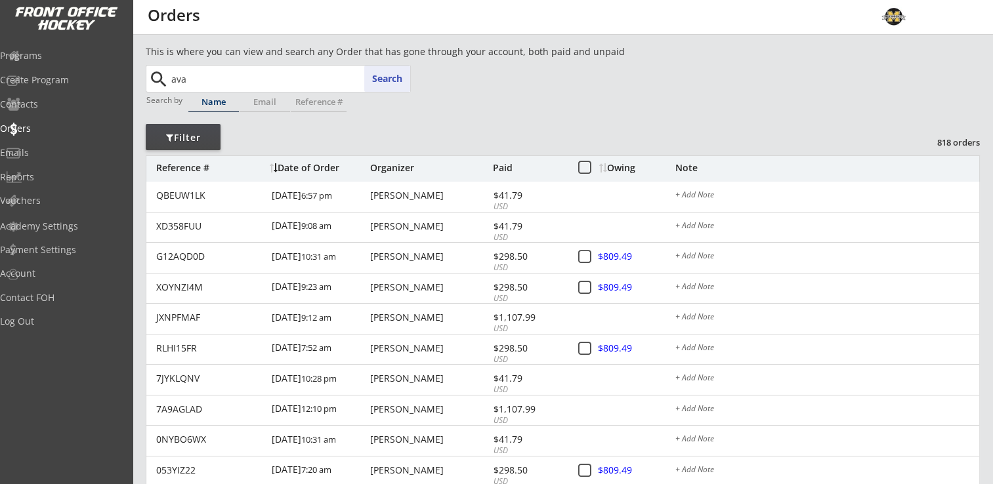
type input "[PERSON_NAME]"
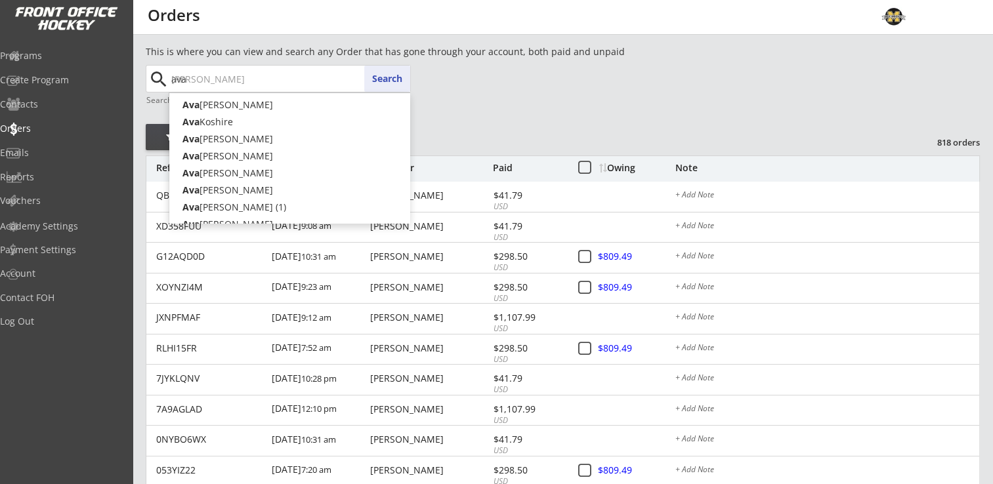
type input "ava"
type input "ava st"
type input "[PERSON_NAME]"
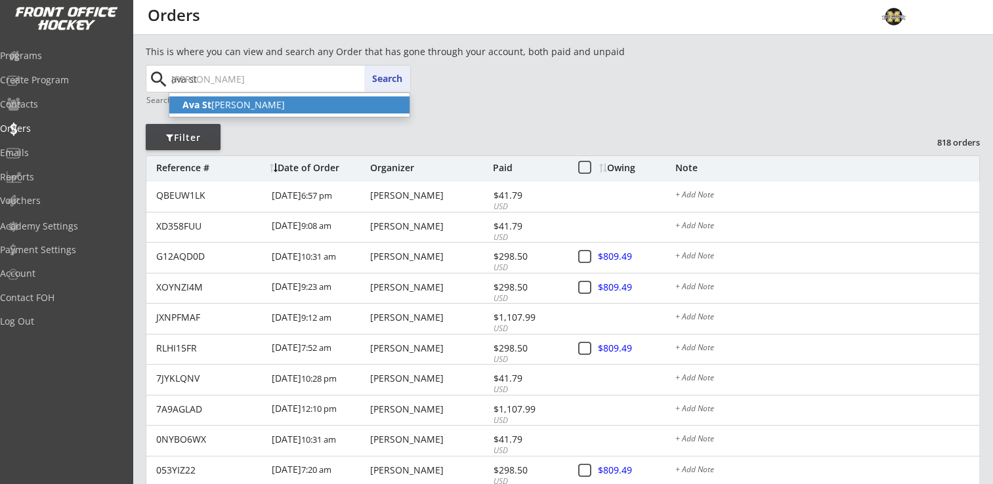
click at [259, 103] on p "Ava St [PERSON_NAME]" at bounding box center [289, 104] width 240 height 17
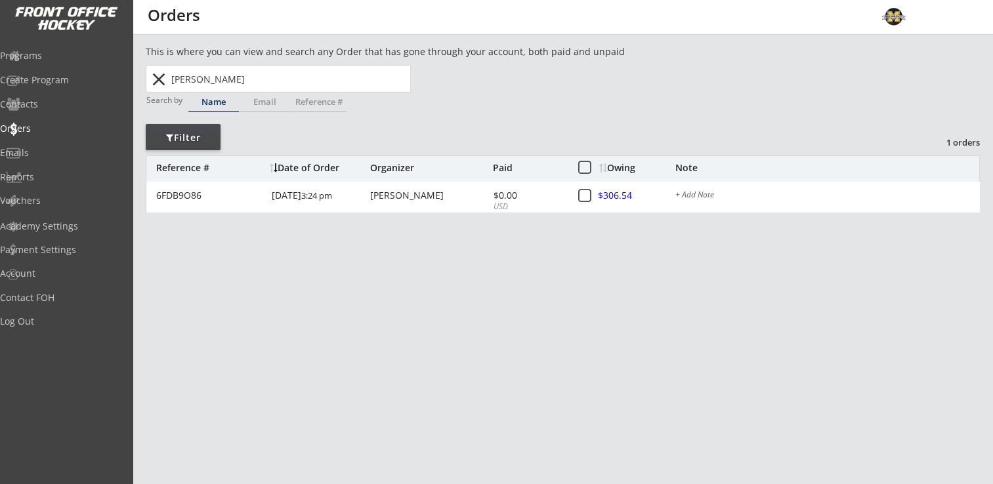
type input "[PERSON_NAME]"
click at [43, 130] on div "Orders" at bounding box center [62, 128] width 118 height 9
click at [165, 80] on button "close" at bounding box center [159, 79] width 22 height 21
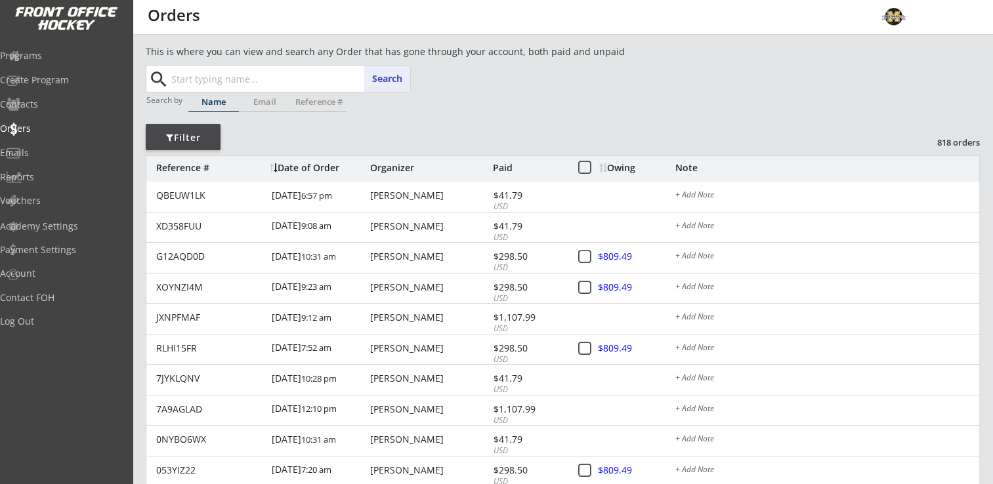
click at [270, 75] on input "text" at bounding box center [289, 79] width 241 height 26
type input "jos"
type input "josh Lenz"
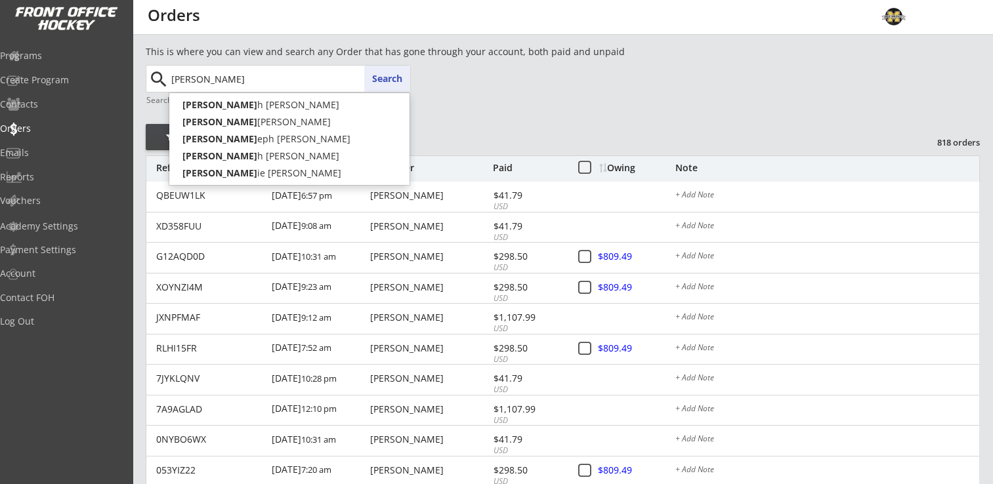
type input "jo"
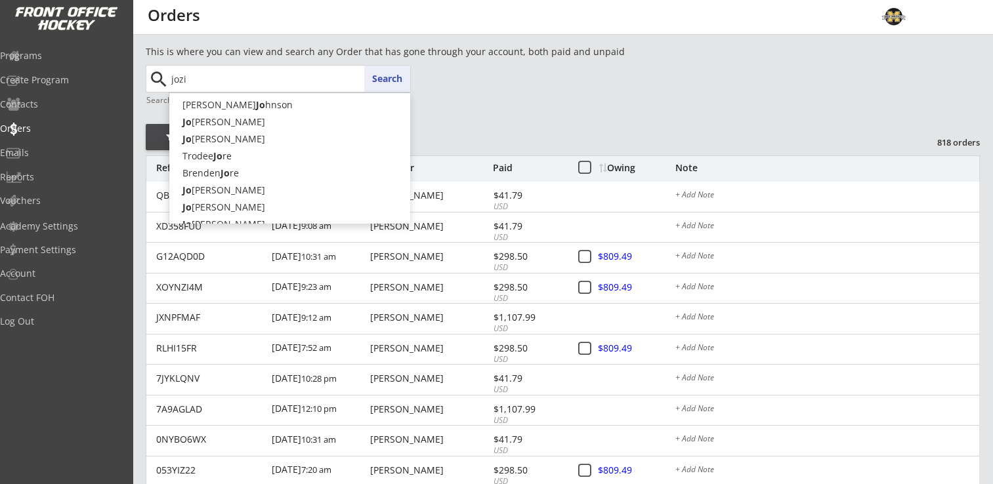
type input "jozie"
type input "jozie Schwarzhoff"
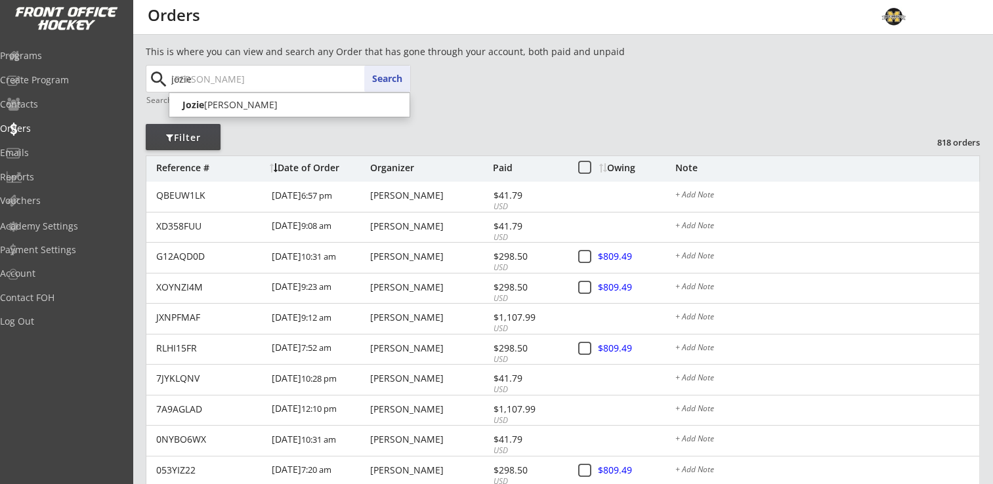
type input "jozie"
type input "jozie schwar"
type input "jozie schwarzhoff"
type input "jozie schwarzhof"
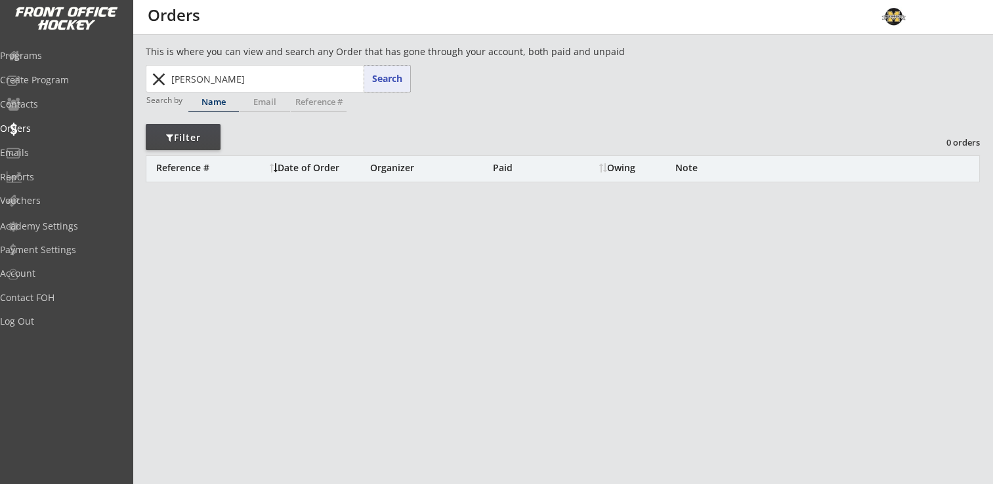
click at [390, 75] on button "Search" at bounding box center [387, 79] width 46 height 26
drag, startPoint x: 266, startPoint y: 76, endPoint x: 134, endPoint y: 81, distance: 132.0
click at [134, 81] on div "This is where you can view and search any Order that has gone through your acco…" at bounding box center [563, 434] width 860 height 778
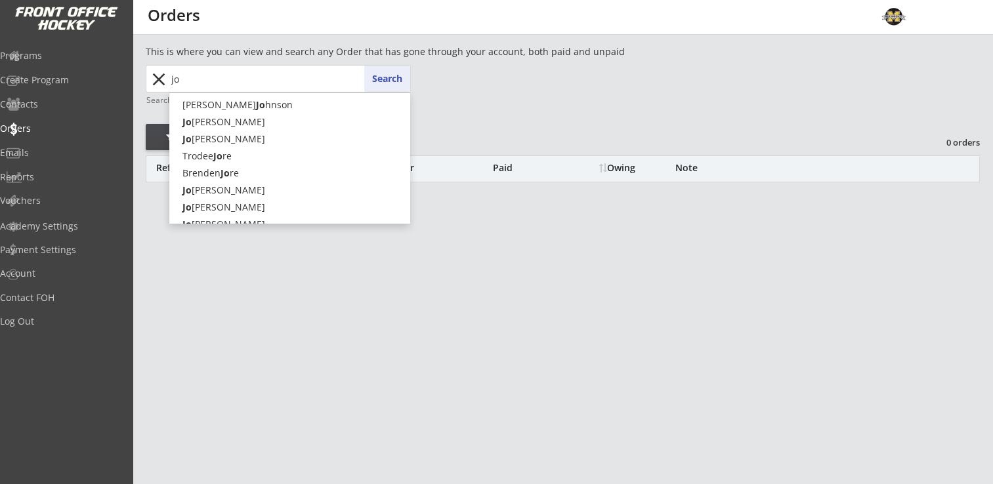
type input "joz"
type input "jozie Schwarzhoff"
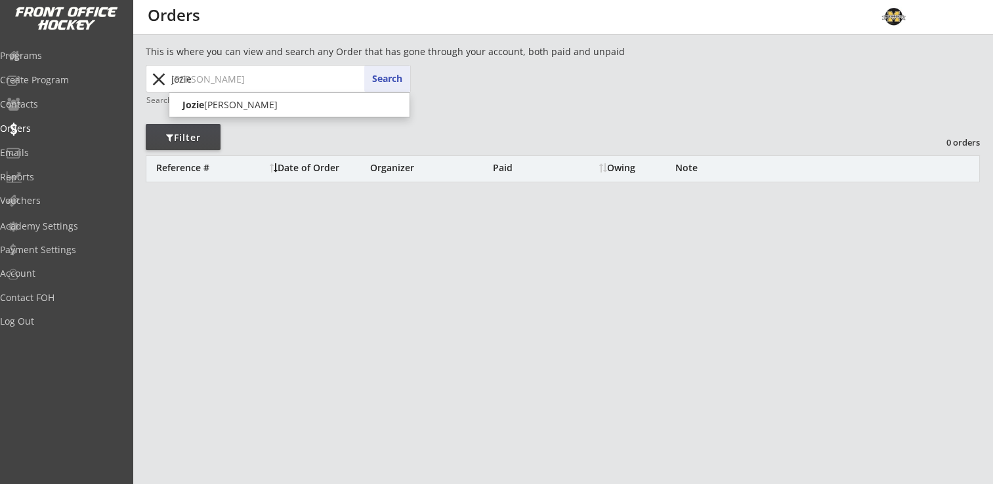
type input "jozie"
click at [404, 81] on button "Search" at bounding box center [387, 79] width 46 height 26
click at [60, 53] on div "Programs" at bounding box center [62, 55] width 118 height 9
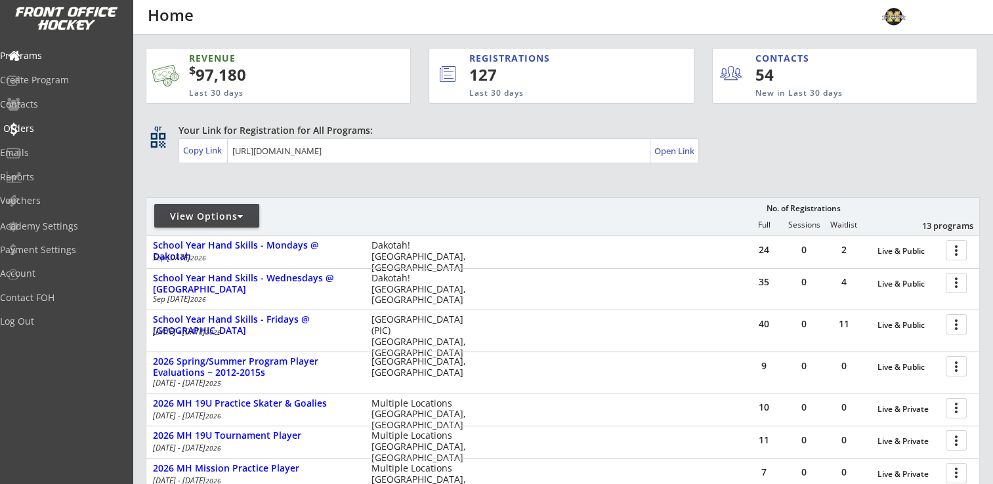
click at [52, 127] on div "Orders" at bounding box center [62, 128] width 118 height 9
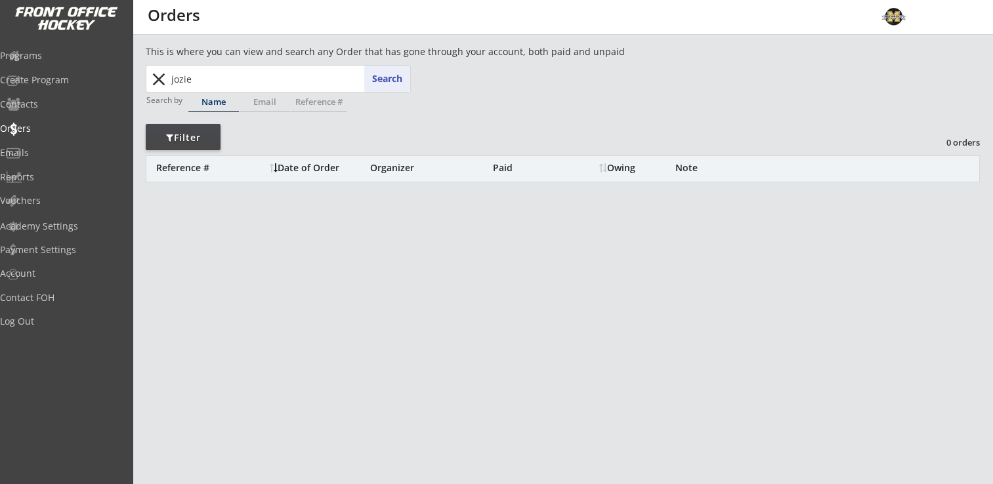
drag, startPoint x: 210, startPoint y: 83, endPoint x: 152, endPoint y: 85, distance: 58.4
click at [152, 85] on div "jozie jozie Search close" at bounding box center [279, 79] width 262 height 26
type input "schwarzhoff"
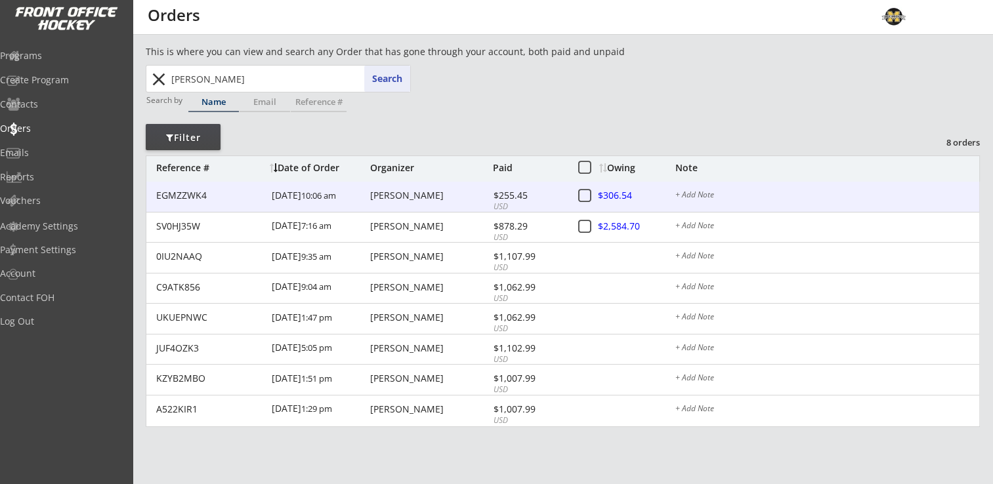
click at [417, 193] on div "Patrick Schwarzhoff" at bounding box center [429, 195] width 119 height 9
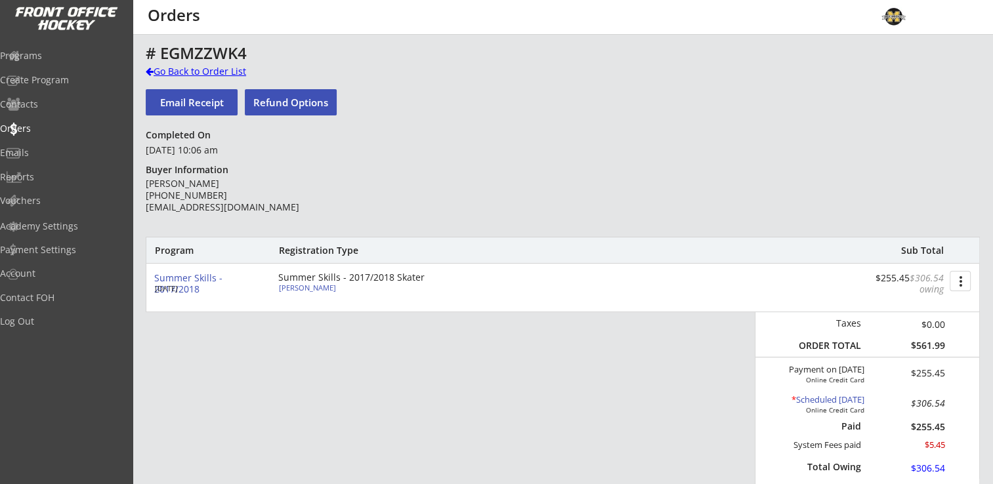
click at [213, 70] on div "Go Back to Order List" at bounding box center [213, 71] width 135 height 13
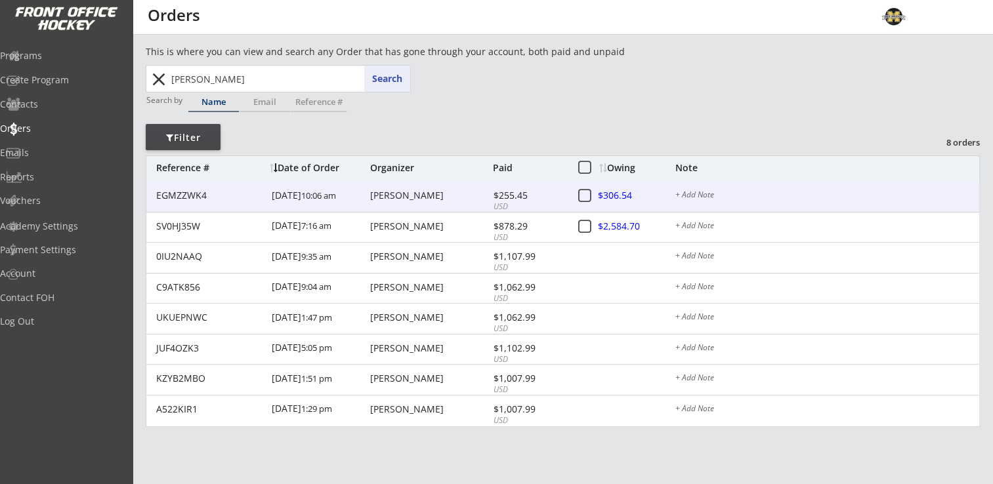
click at [428, 199] on div "Patrick Schwarzhoff" at bounding box center [429, 195] width 119 height 9
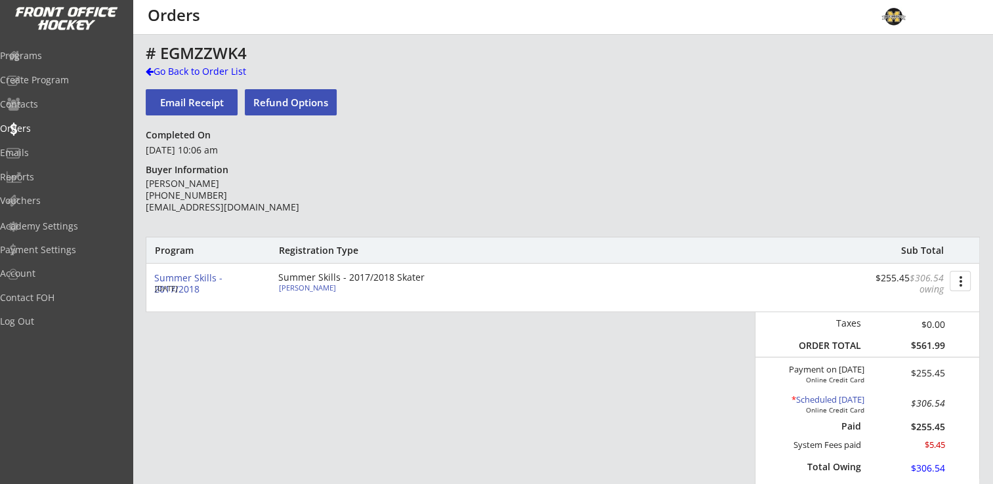
click at [323, 287] on div "Jozie Schwarzhoff" at bounding box center [352, 287] width 146 height 7
select select ""Youth Medium""
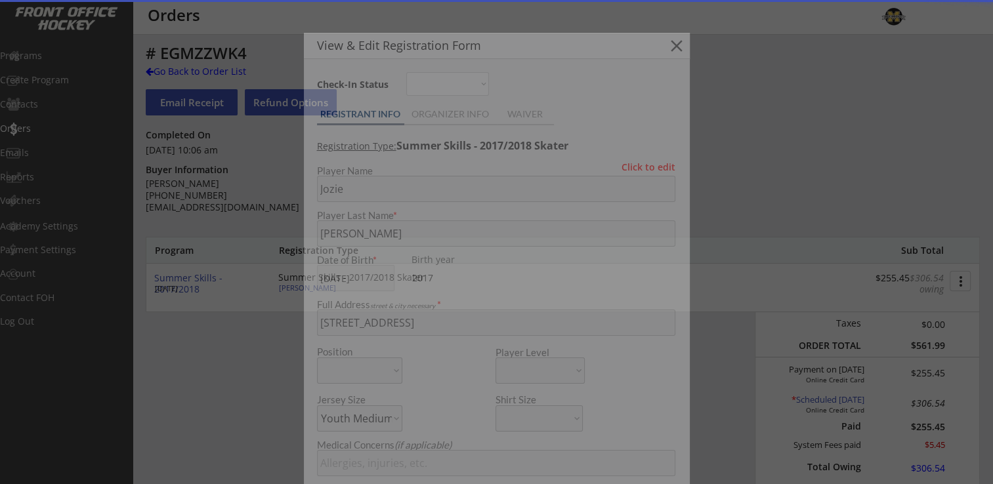
type input "Female"
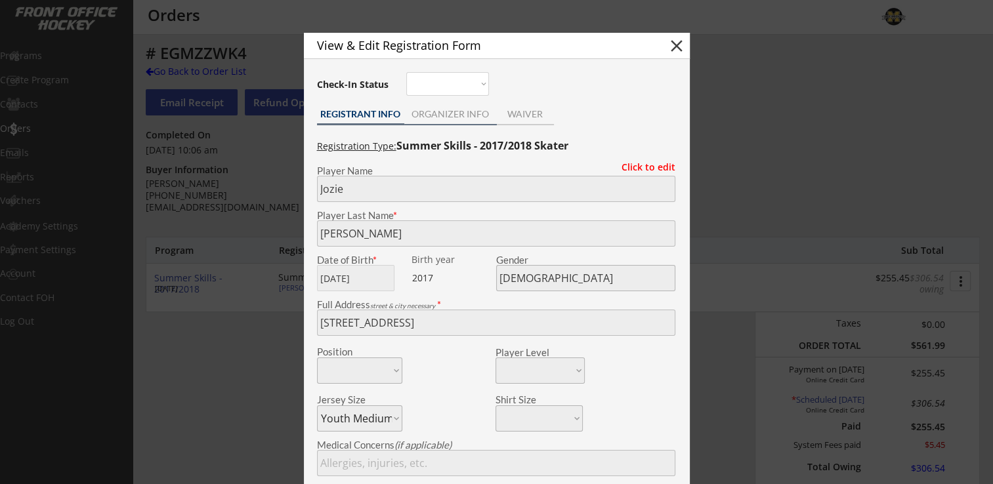
click at [452, 111] on div "ORGANIZER INFO" at bounding box center [450, 114] width 93 height 9
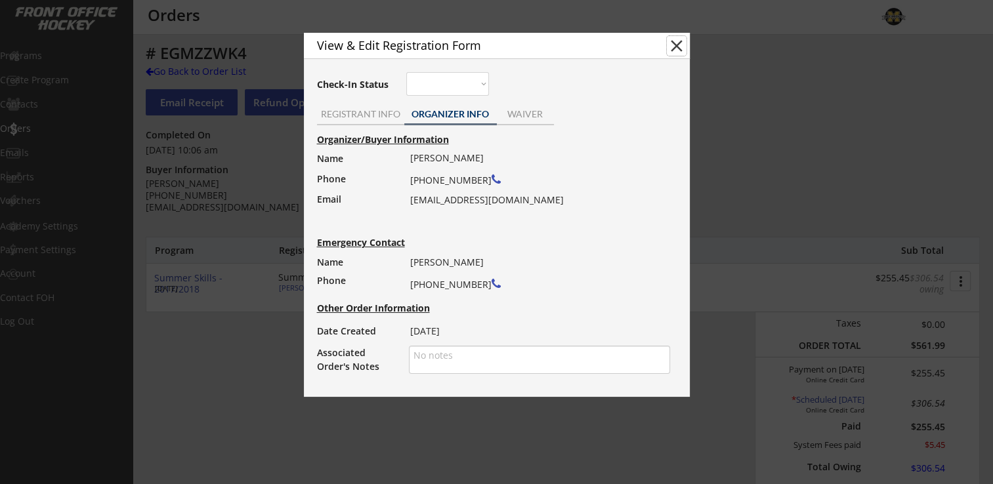
click at [675, 48] on button "close" at bounding box center [677, 46] width 20 height 20
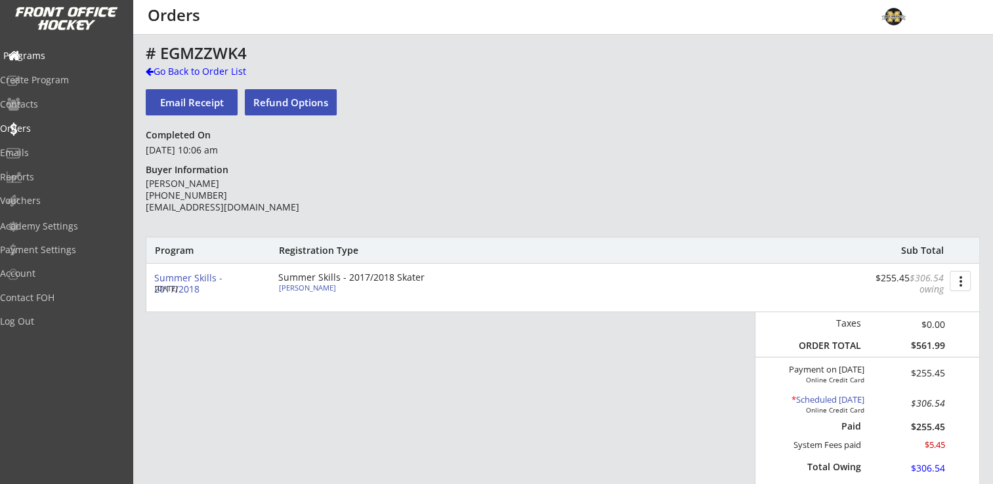
click at [53, 56] on div "Programs" at bounding box center [62, 55] width 118 height 9
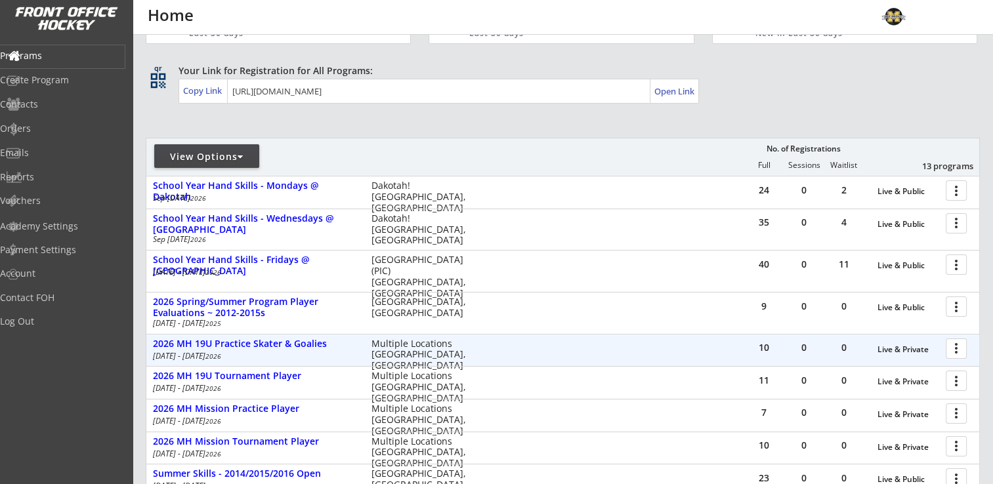
scroll to position [131, 0]
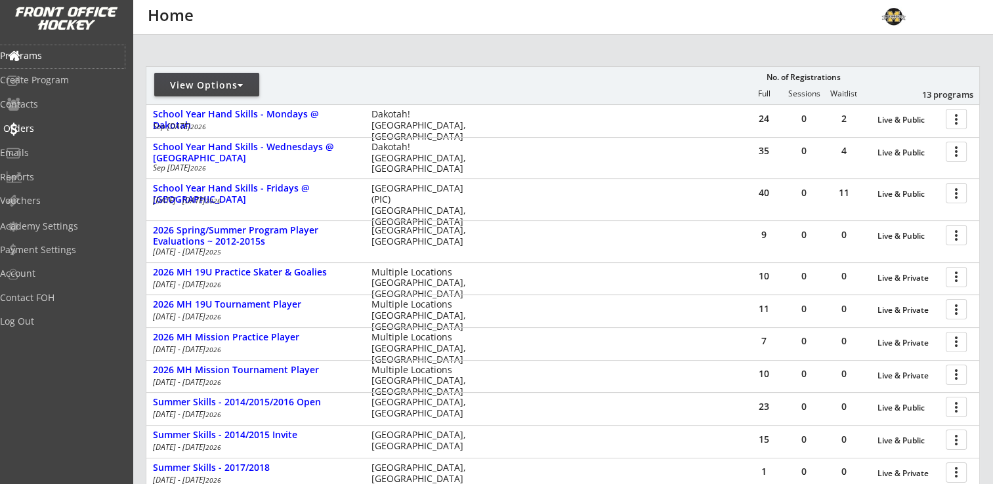
click at [51, 127] on div "Orders" at bounding box center [62, 128] width 118 height 9
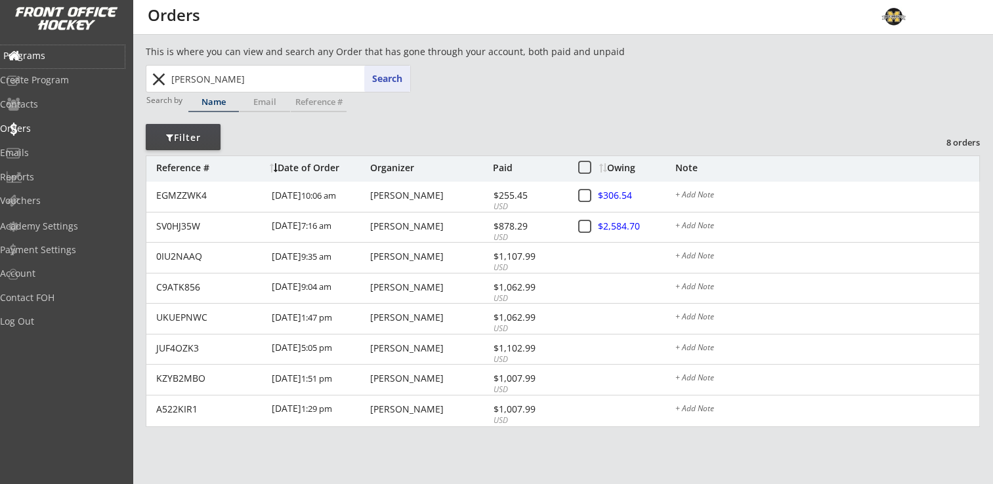
click at [49, 56] on div "Programs" at bounding box center [62, 55] width 118 height 9
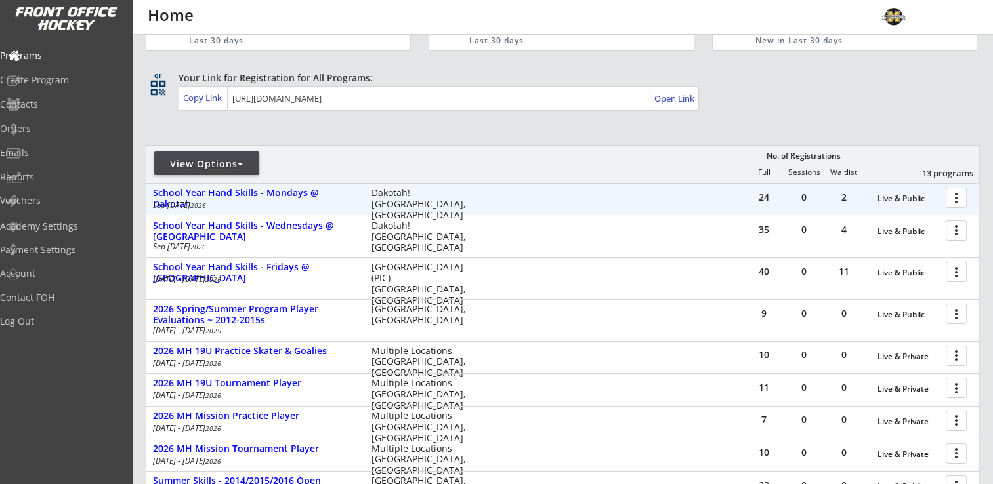
scroll to position [197, 0]
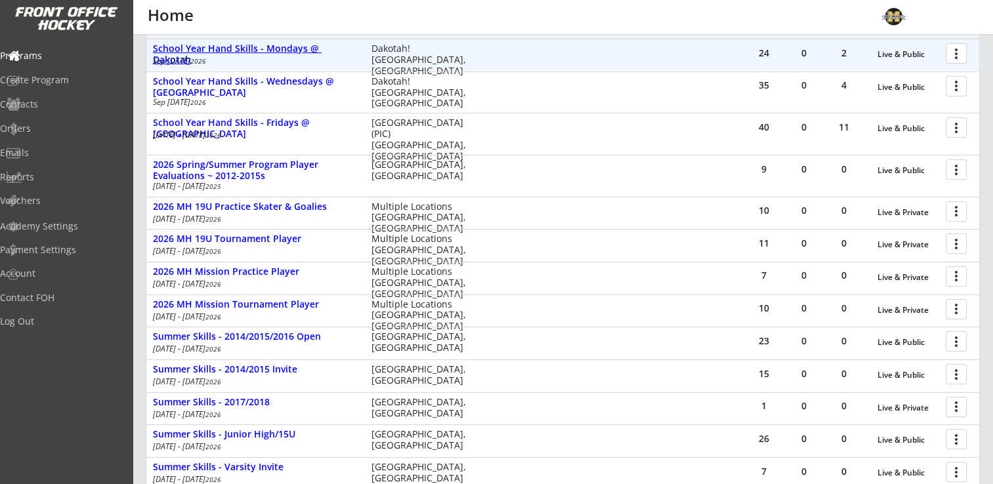
click at [299, 46] on div "School Year Hand Skills - Mondays @ Dakotah" at bounding box center [255, 54] width 205 height 22
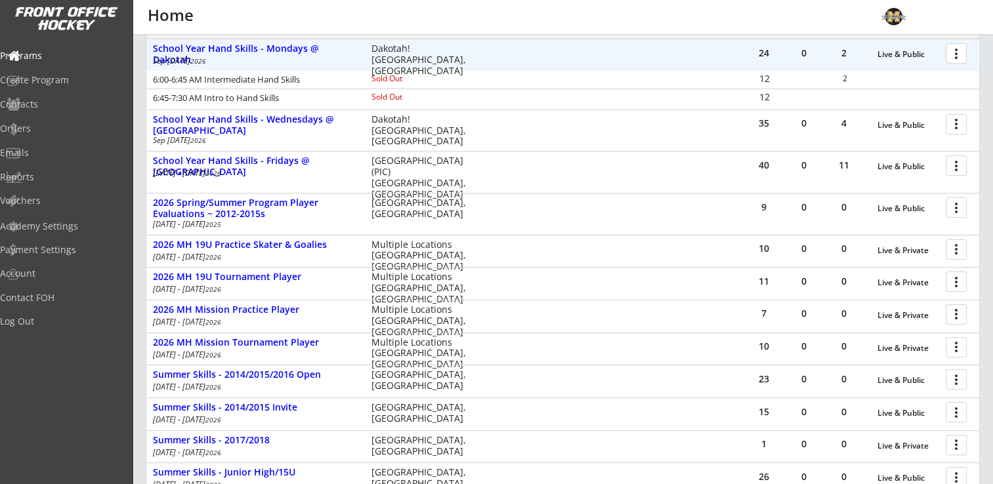
click at [969, 54] on div at bounding box center [958, 52] width 23 height 23
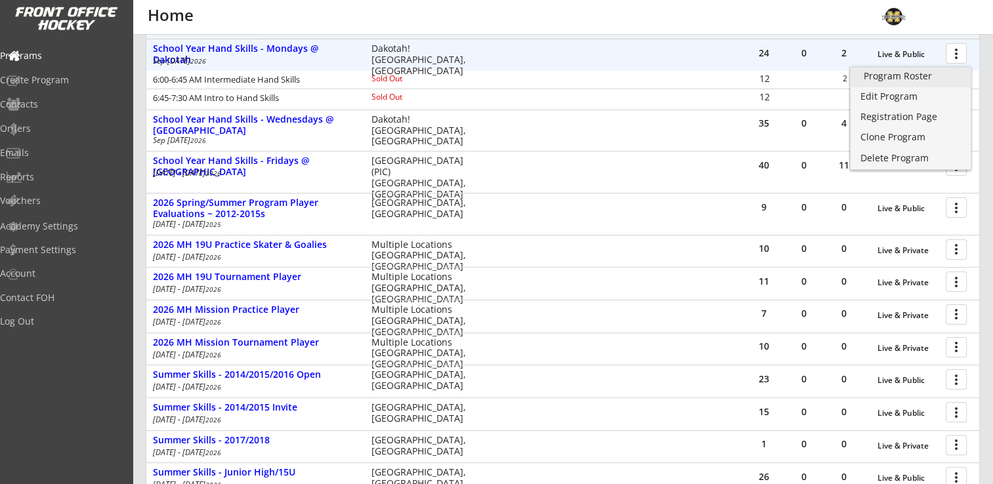
click at [905, 79] on div "Program Roster" at bounding box center [911, 76] width 94 height 9
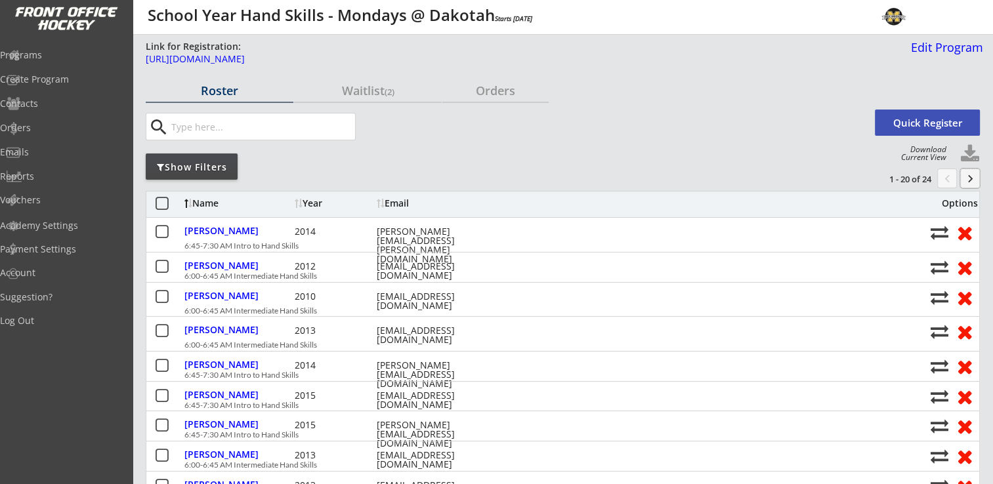
click at [974, 182] on button "keyboard_arrow_right" at bounding box center [970, 179] width 20 height 20
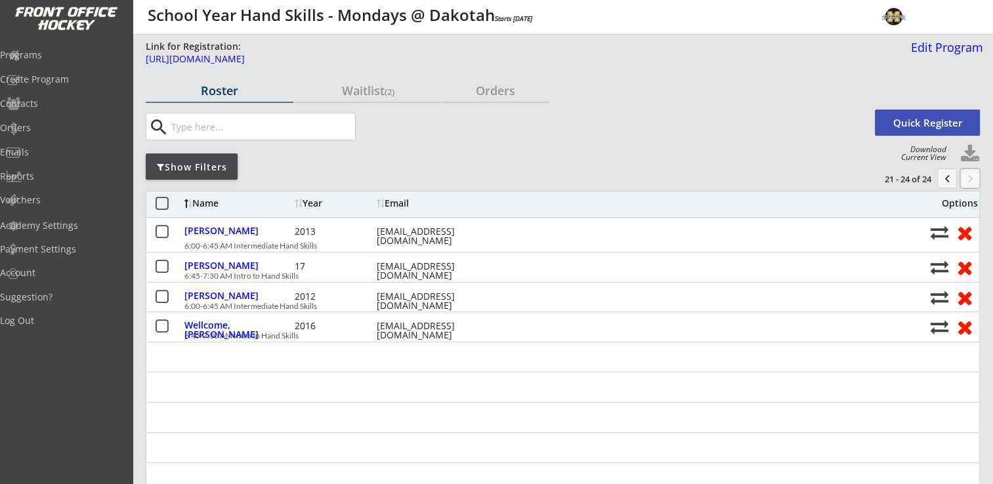
click at [217, 91] on div "Roster" at bounding box center [220, 91] width 148 height 12
click at [59, 54] on div "Programs" at bounding box center [62, 55] width 118 height 9
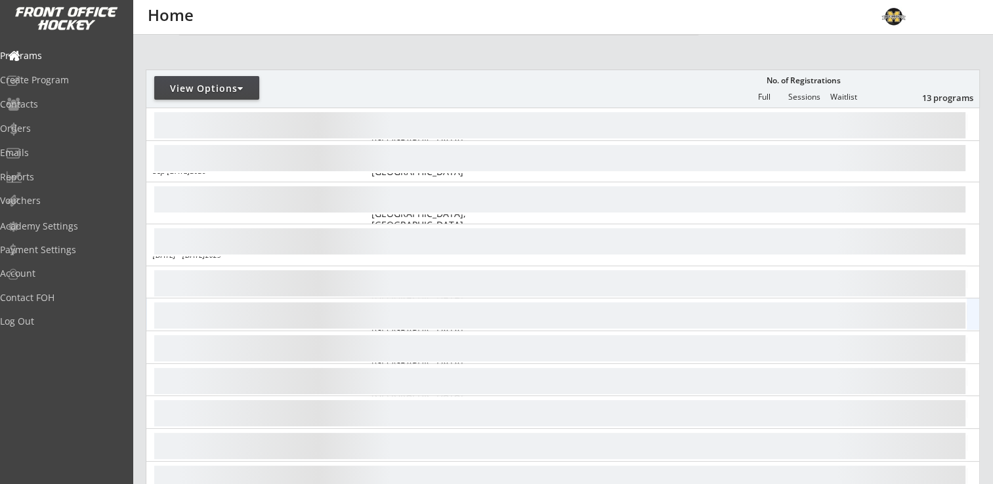
scroll to position [131, 0]
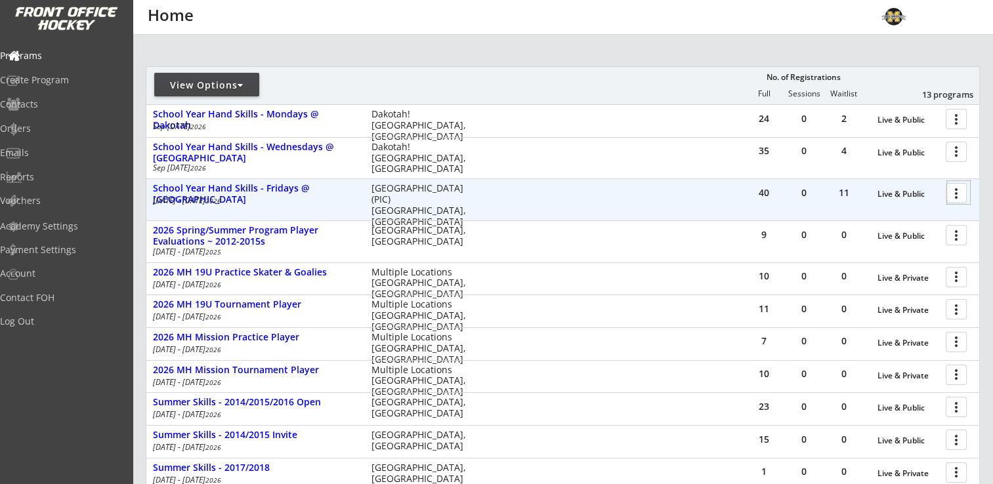
click at [952, 199] on div at bounding box center [958, 192] width 23 height 23
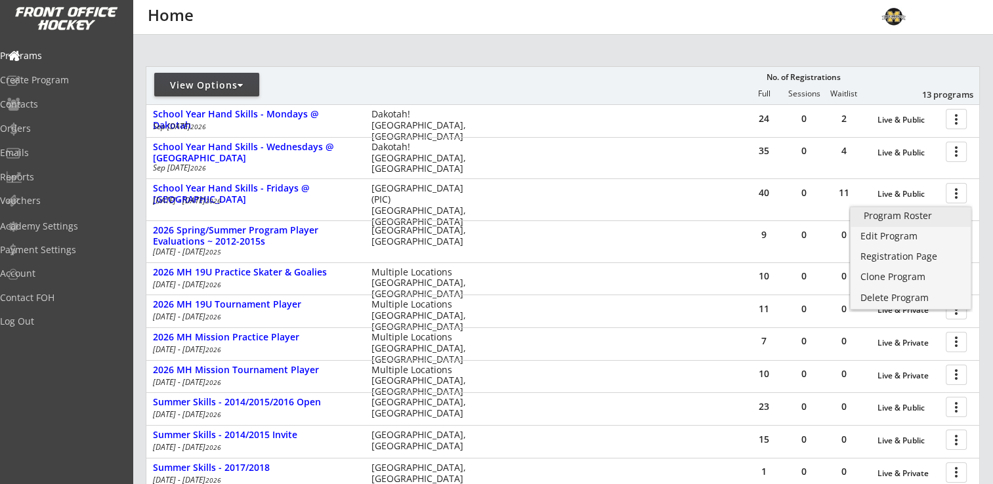
click at [907, 217] on div "Program Roster" at bounding box center [911, 215] width 94 height 9
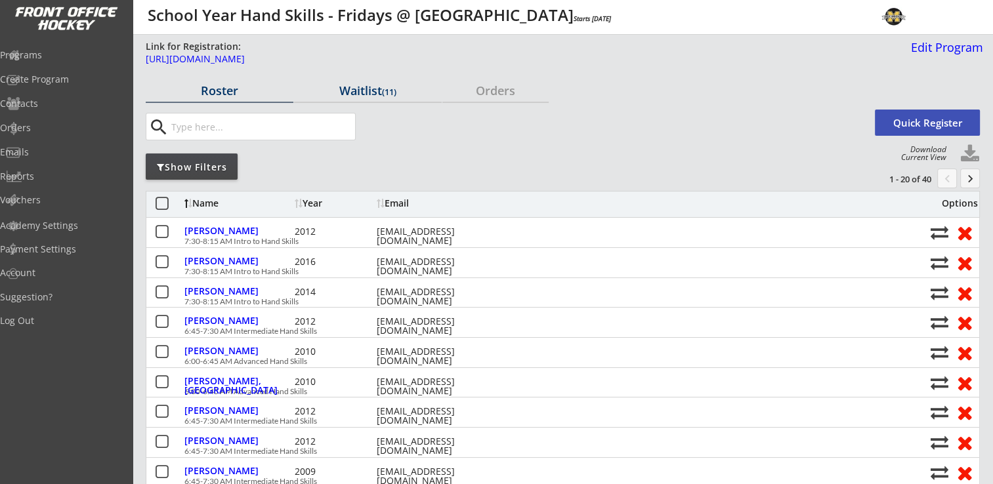
drag, startPoint x: 376, startPoint y: 88, endPoint x: 390, endPoint y: 87, distance: 13.8
click at [376, 88] on div "Waitlist (11)" at bounding box center [368, 91] width 148 height 12
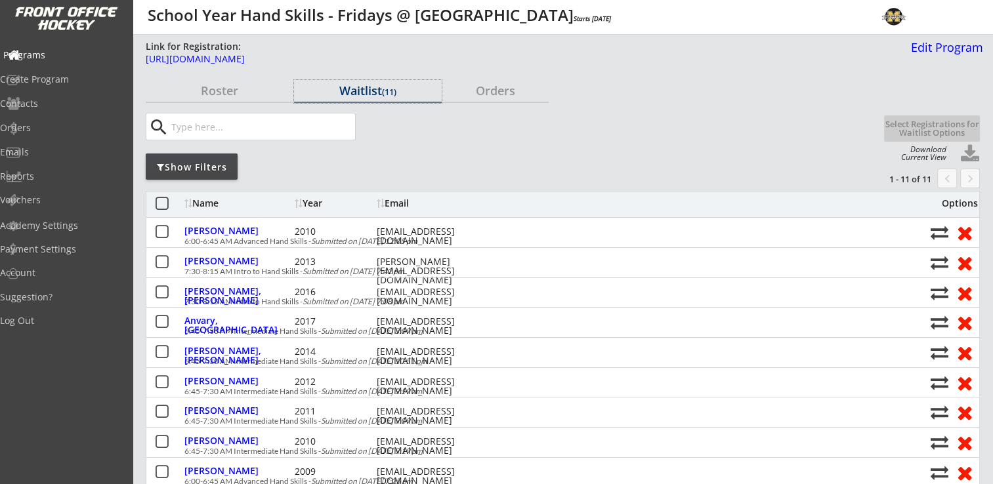
click at [45, 51] on div "Programs" at bounding box center [62, 55] width 118 height 9
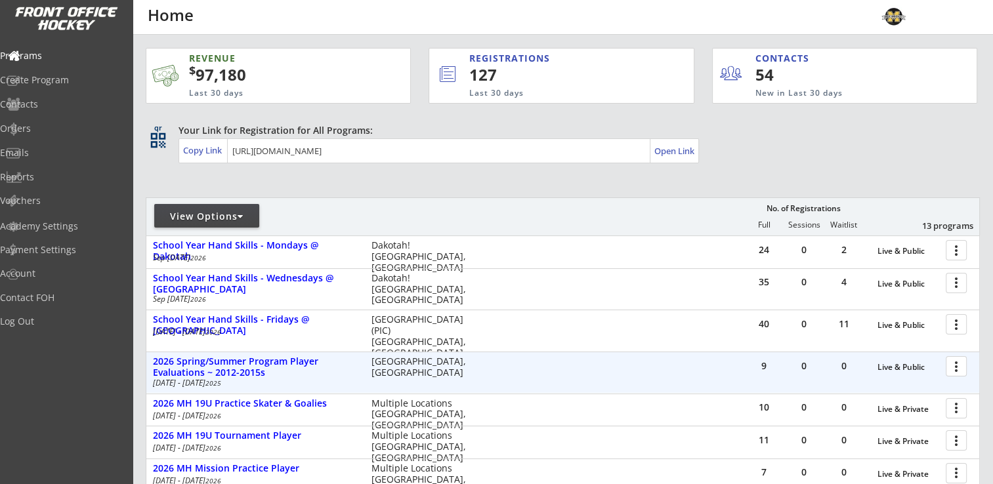
scroll to position [131, 0]
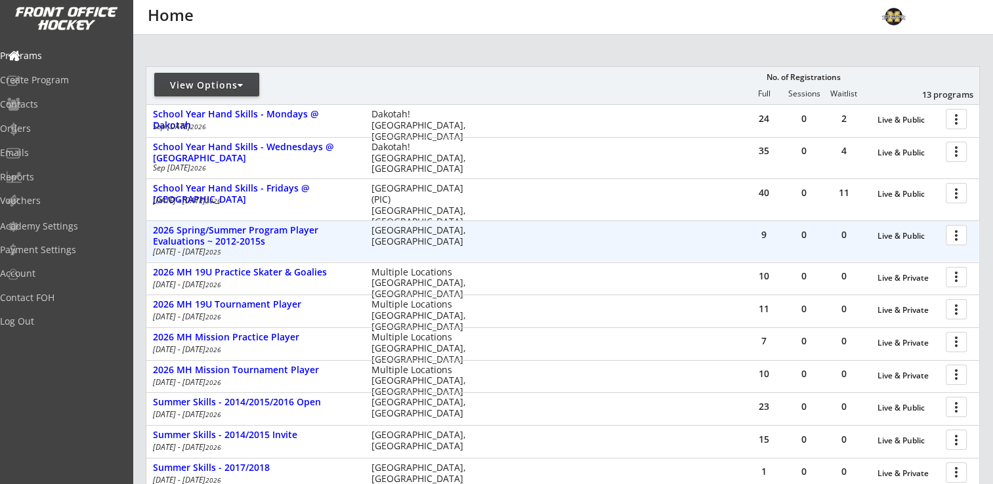
click at [965, 232] on div at bounding box center [958, 234] width 23 height 23
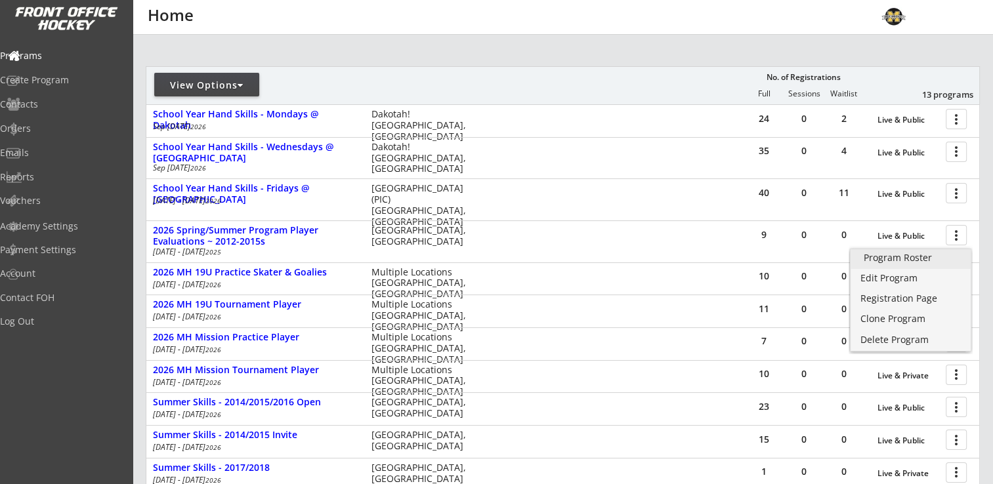
click at [915, 259] on div "Program Roster" at bounding box center [911, 257] width 94 height 9
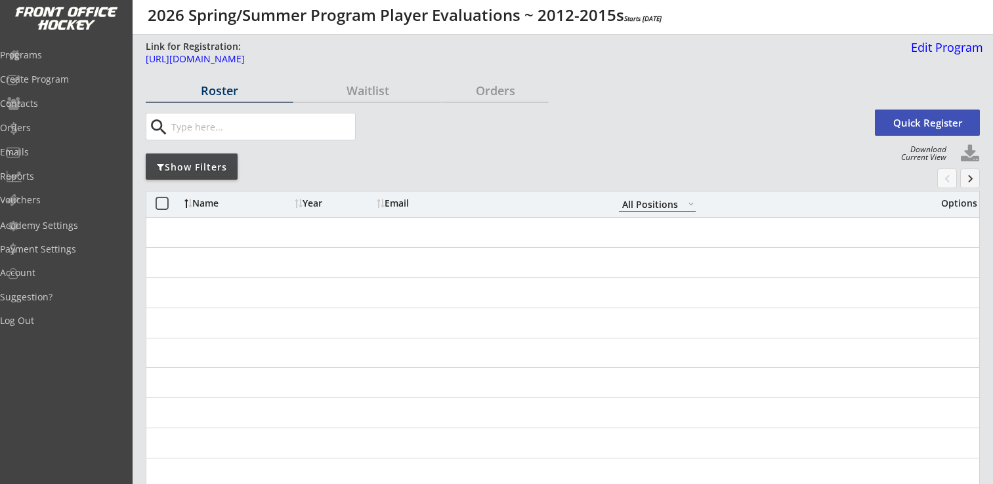
select select ""All Positions""
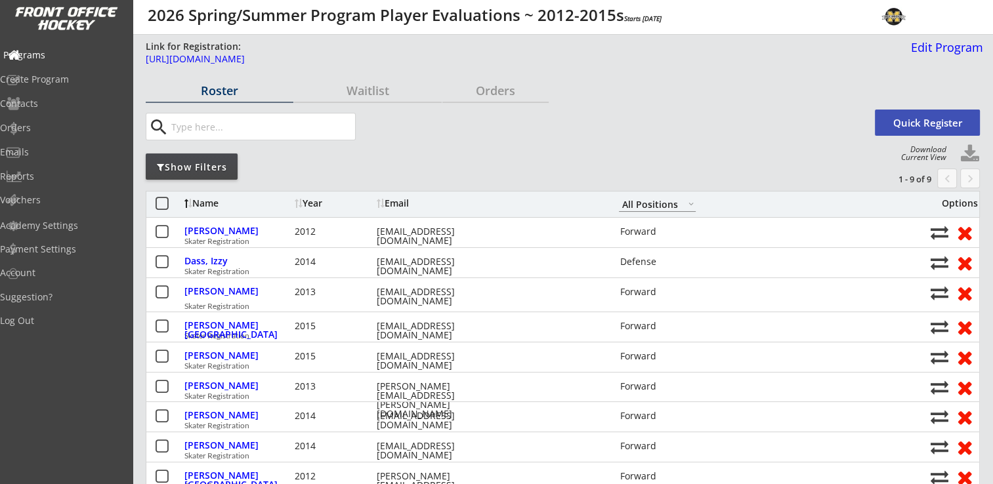
click at [46, 52] on div "Programs" at bounding box center [62, 55] width 118 height 9
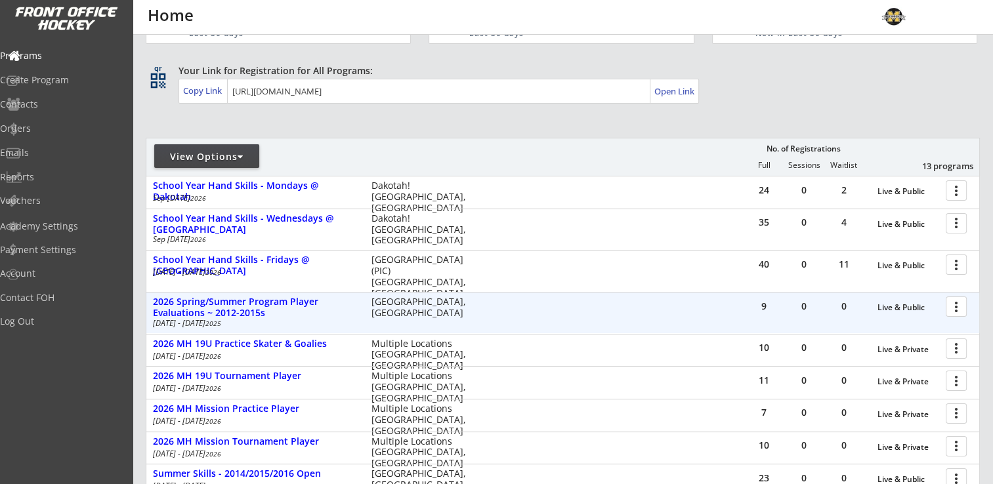
scroll to position [131, 0]
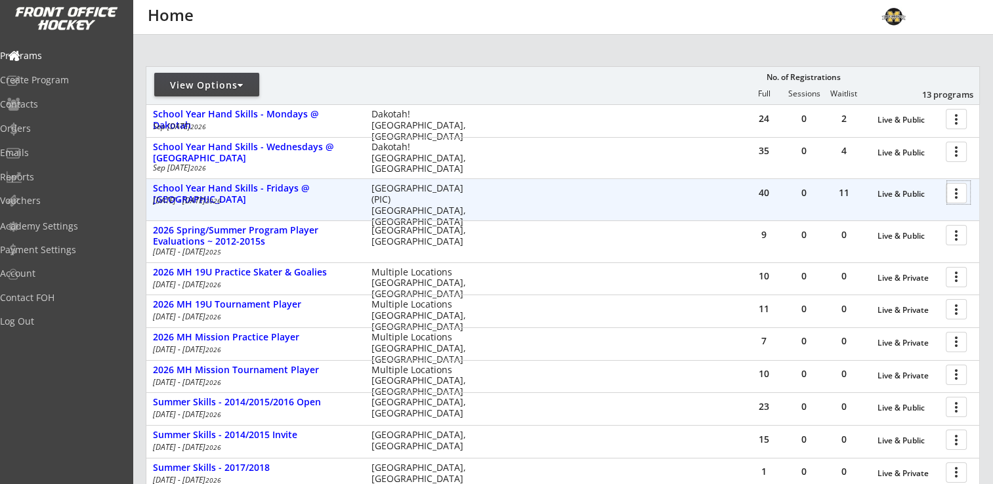
click at [961, 199] on div at bounding box center [958, 192] width 23 height 23
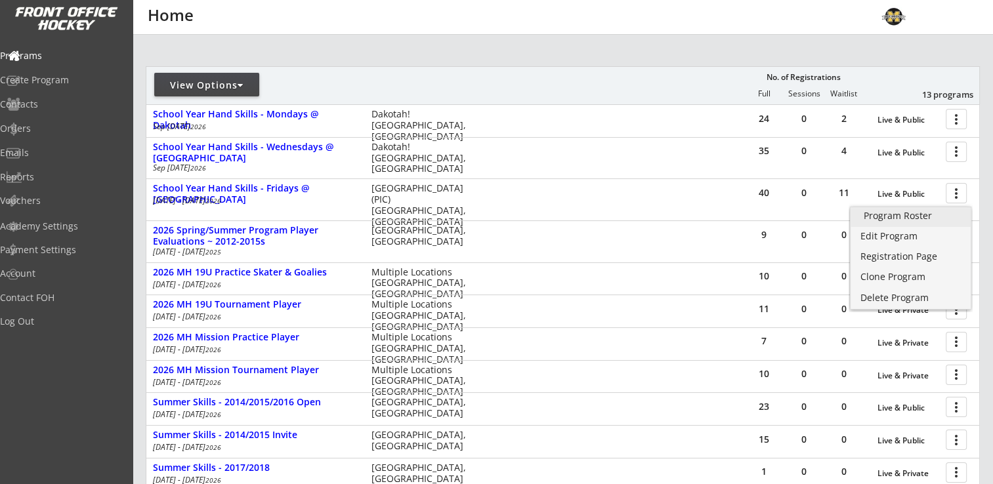
click at [910, 217] on div "Program Roster" at bounding box center [911, 215] width 94 height 9
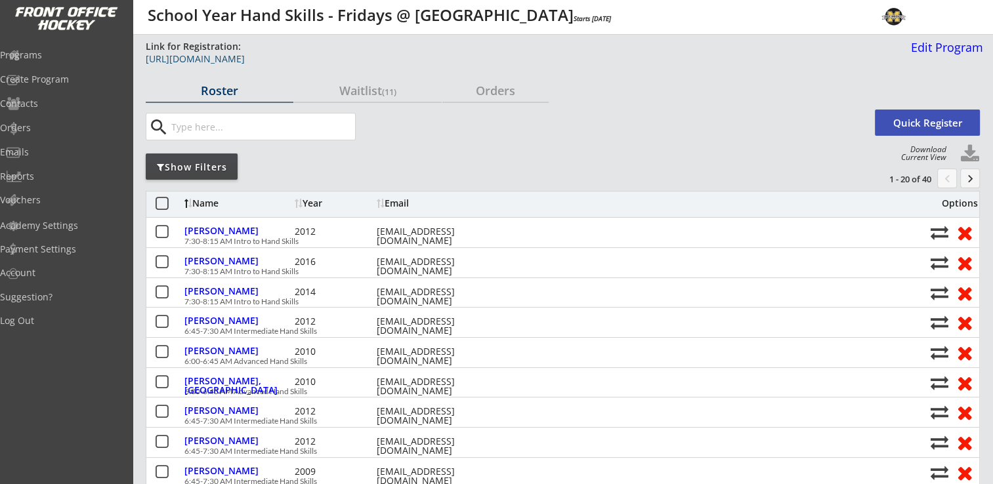
drag, startPoint x: 373, startPoint y: 52, endPoint x: 347, endPoint y: 65, distance: 29.1
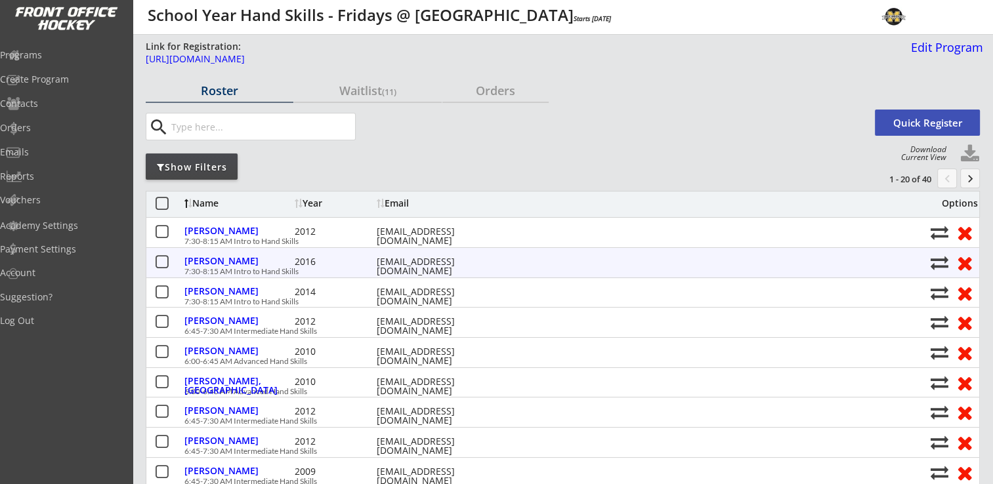
scroll to position [328, 0]
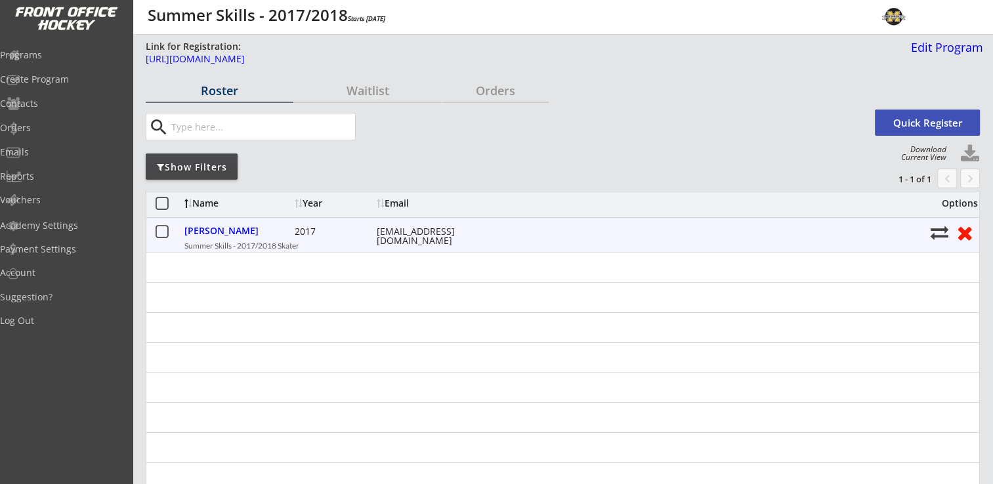
click at [939, 233] on button at bounding box center [939, 233] width 18 height 18
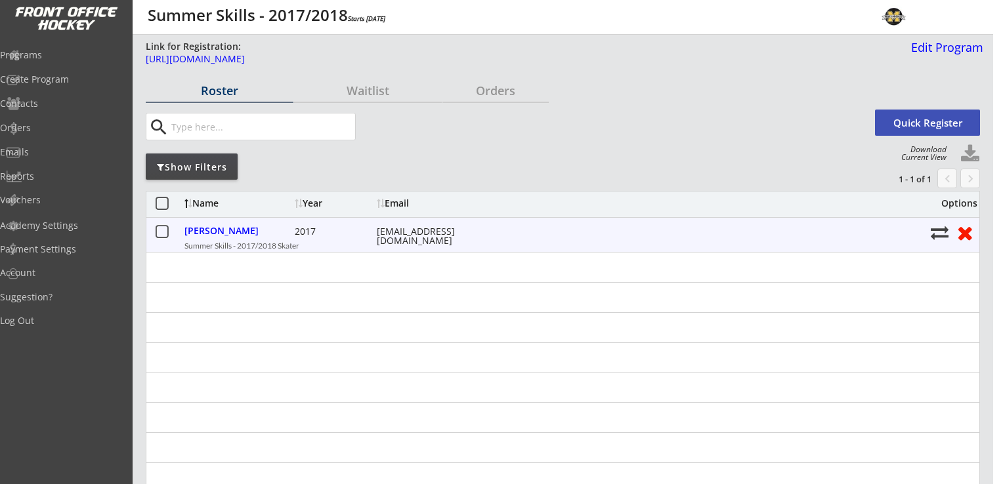
select select ""1348695171700984260__LOOKUP__1756238089879x771051871031525400""
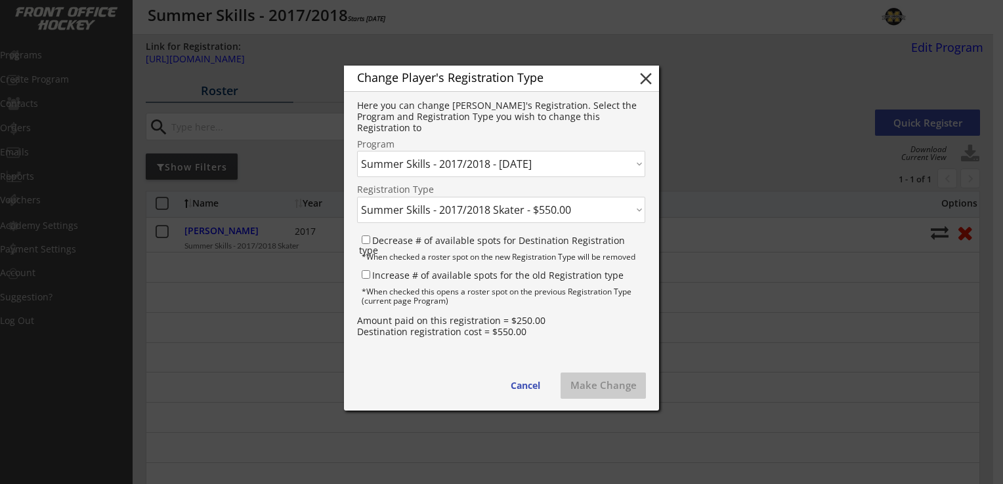
click at [547, 164] on select "Click here... 2025 MH Mission Practice Player - 3/05/25 2025 MH Mission Tournam…" at bounding box center [501, 164] width 288 height 26
select select ""1348695171700984260__LOOKUP__1756232858398x188899357795287040""
click at [357, 151] on select "Click here... 2025 MH Mission Practice Player - 3/05/25 2025 MH Mission Tournam…" at bounding box center [501, 164] width 288 height 26
click at [428, 216] on select "Click here... Summer Skills - 2014/2015/2016 Open Skater - $1,095.00 Summer Ski…" at bounding box center [501, 210] width 288 height 26
select select ""1348695171700984260__LOOKUP__1756232858398x770353421029474300""
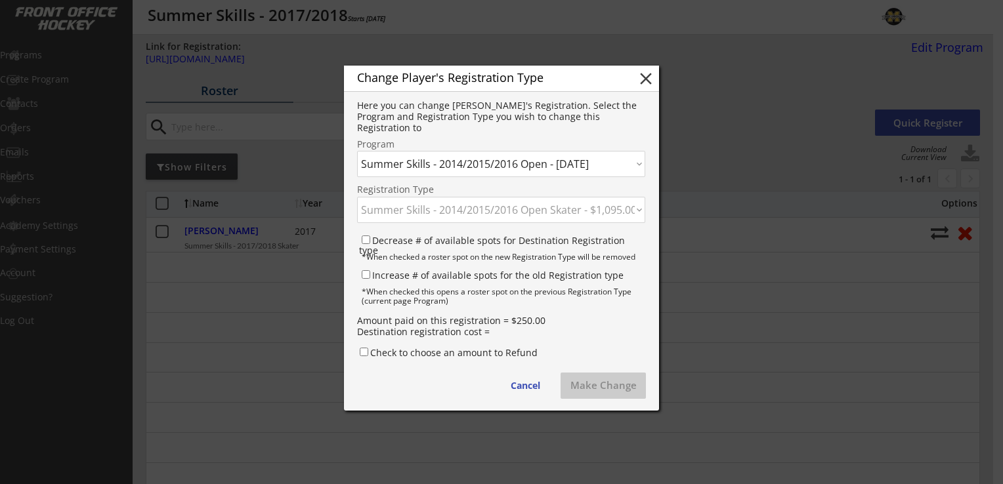
click at [357, 197] on select "Click here... Summer Skills - 2014/2015/2016 Open Skater - $1,095.00 Summer Ski…" at bounding box center [501, 210] width 288 height 26
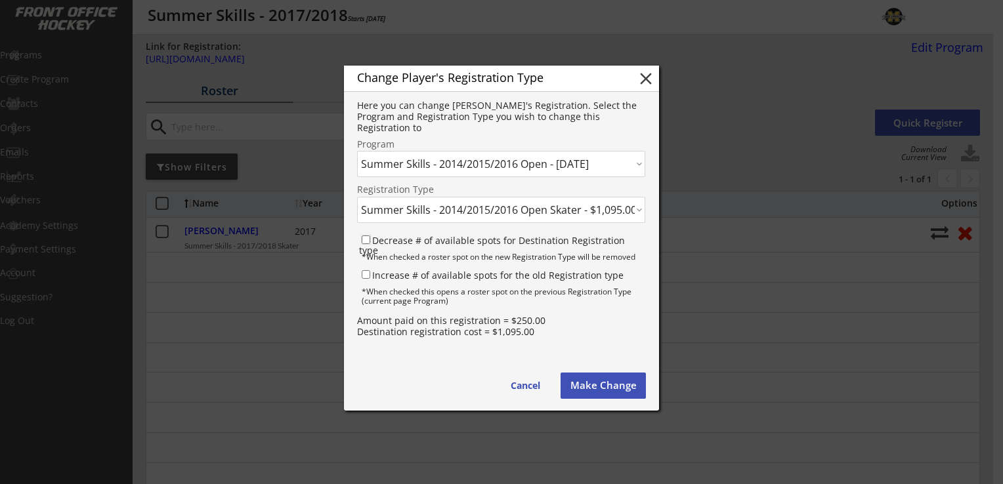
click at [365, 240] on input "Decrease # of available spots for Destination Registration type" at bounding box center [366, 240] width 9 height 9
checkbox input "true"
click at [365, 275] on input "Increase # of available spots for the old Registration type" at bounding box center [366, 274] width 9 height 9
checkbox input "true"
click at [596, 385] on button "Make Change" at bounding box center [602, 386] width 85 height 26
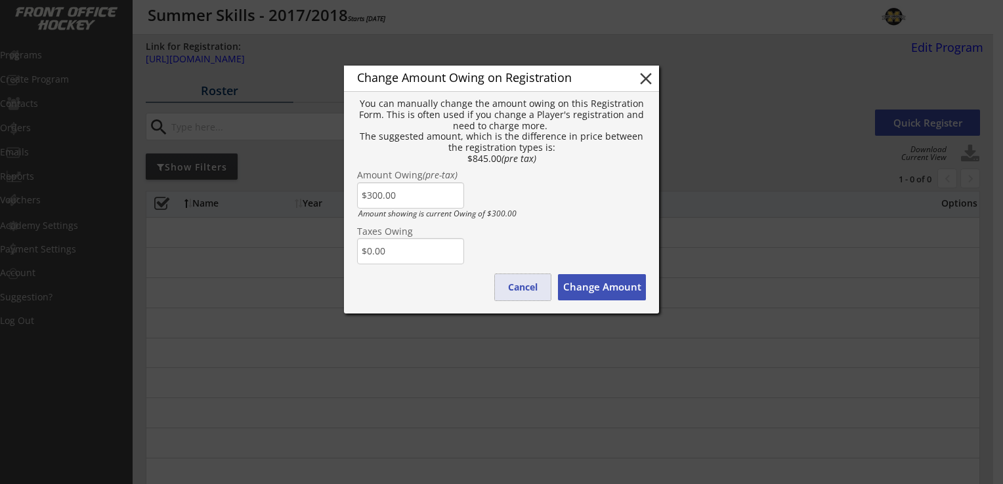
click at [524, 287] on button "Cancel" at bounding box center [523, 287] width 56 height 26
type input "$0.00"
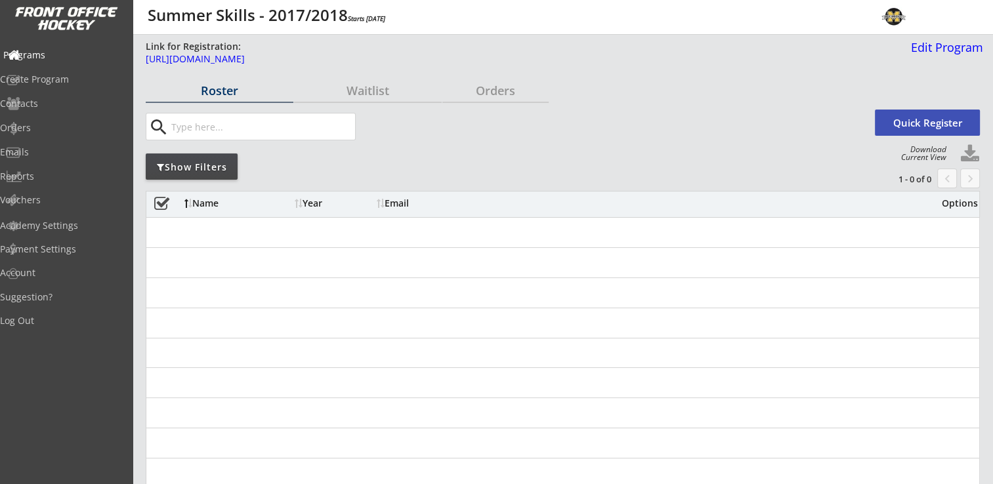
click at [57, 55] on div "Programs" at bounding box center [62, 55] width 118 height 9
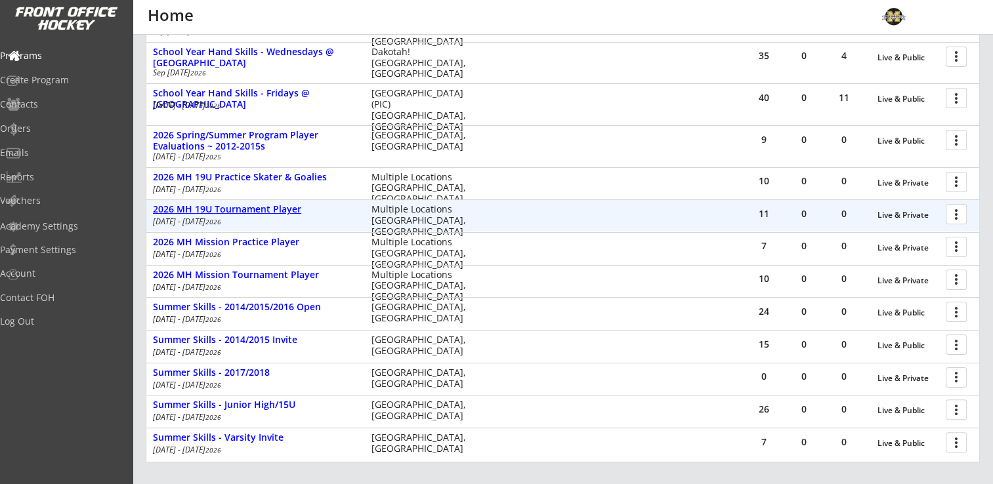
scroll to position [224, 0]
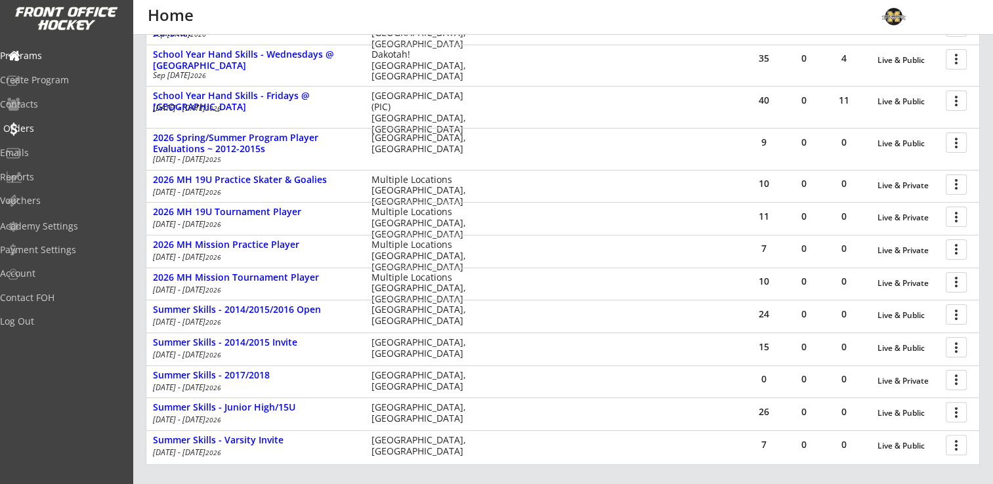
click at [63, 125] on div "Orders" at bounding box center [62, 128] width 118 height 9
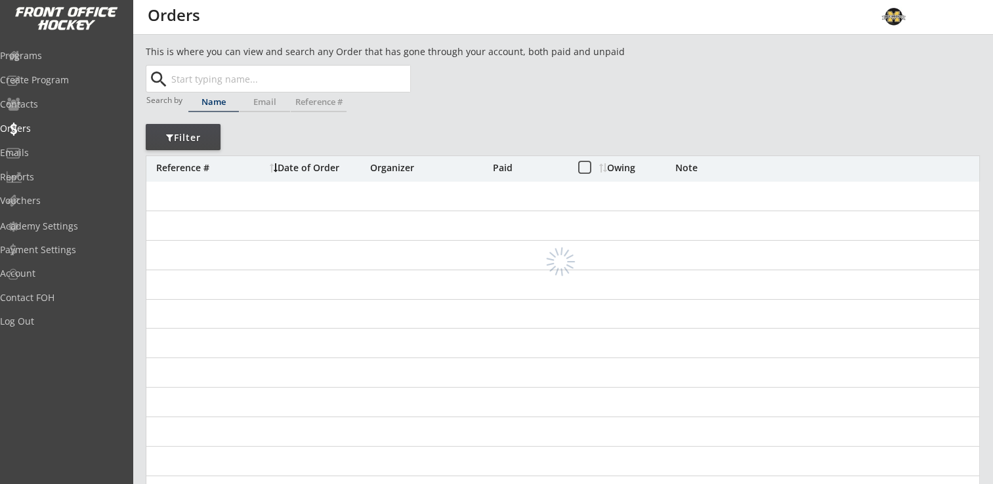
click at [255, 83] on input "text" at bounding box center [289, 79] width 241 height 26
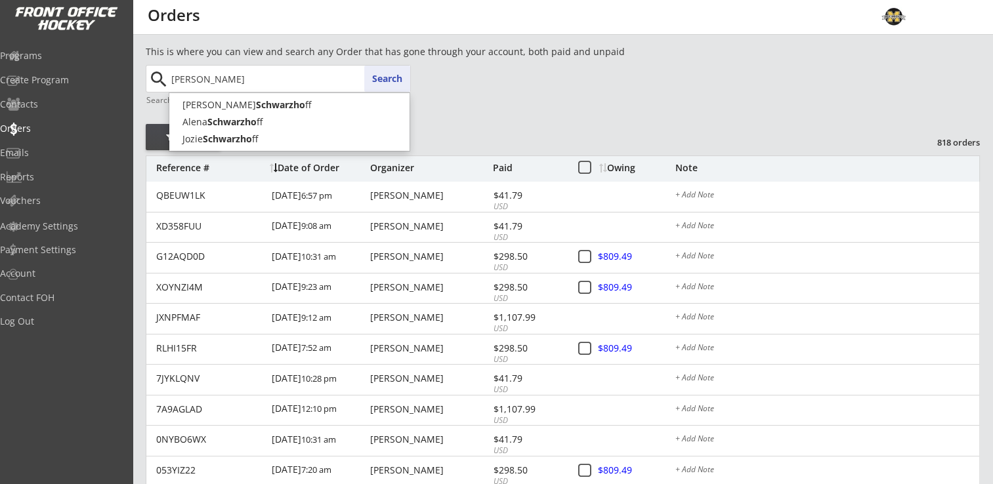
type input "[PERSON_NAME]"
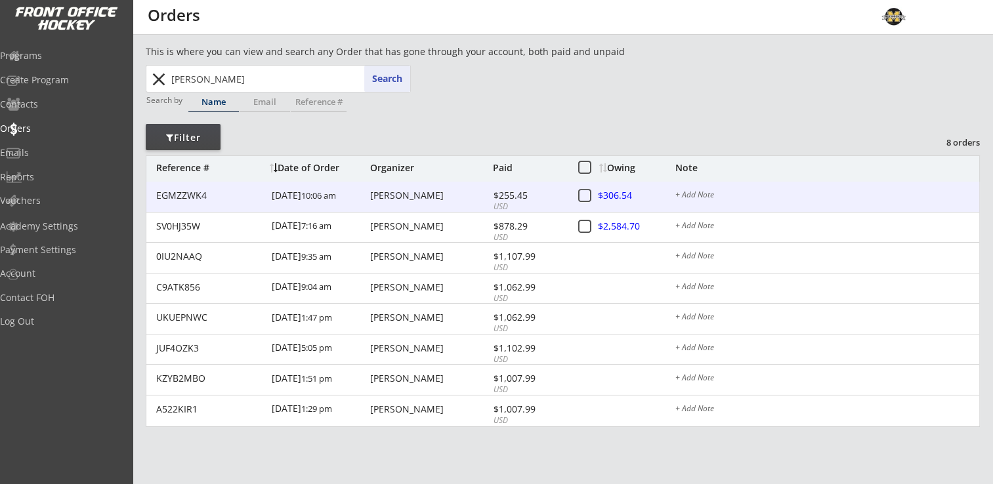
click at [415, 193] on div "[PERSON_NAME]" at bounding box center [429, 195] width 119 height 9
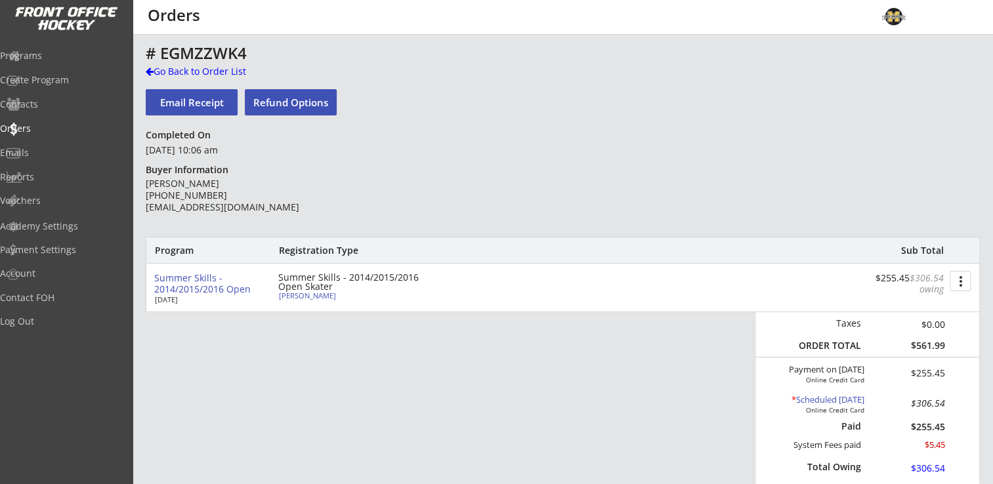
click at [960, 283] on button "more_vert" at bounding box center [960, 281] width 21 height 20
click at [513, 277] on div "Summer Skills - 2014/2015/2016 Open [DATE] Summer Skills - 2014/2015/2016 Open …" at bounding box center [562, 288] width 833 height 48
click at [186, 70] on div "Go Back to Order List" at bounding box center [213, 71] width 135 height 13
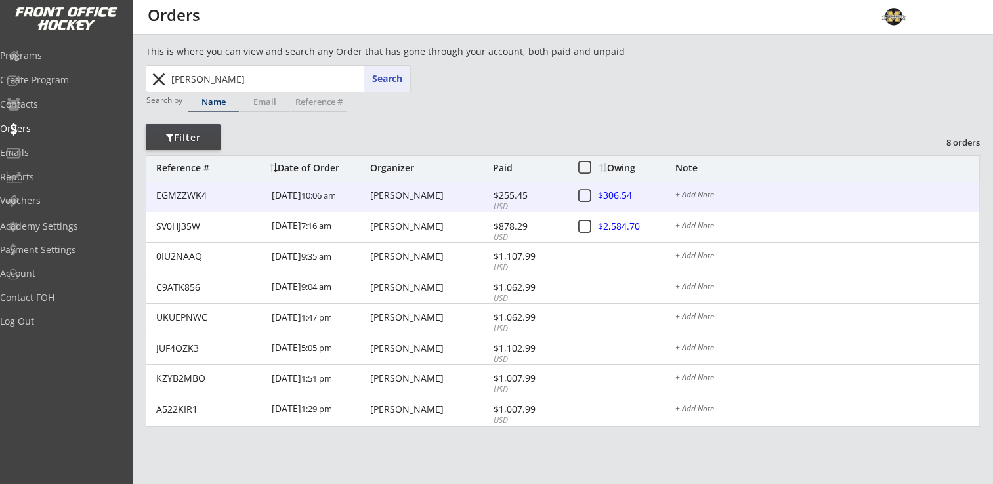
click at [705, 191] on div "+ Add Note" at bounding box center [827, 196] width 304 height 10
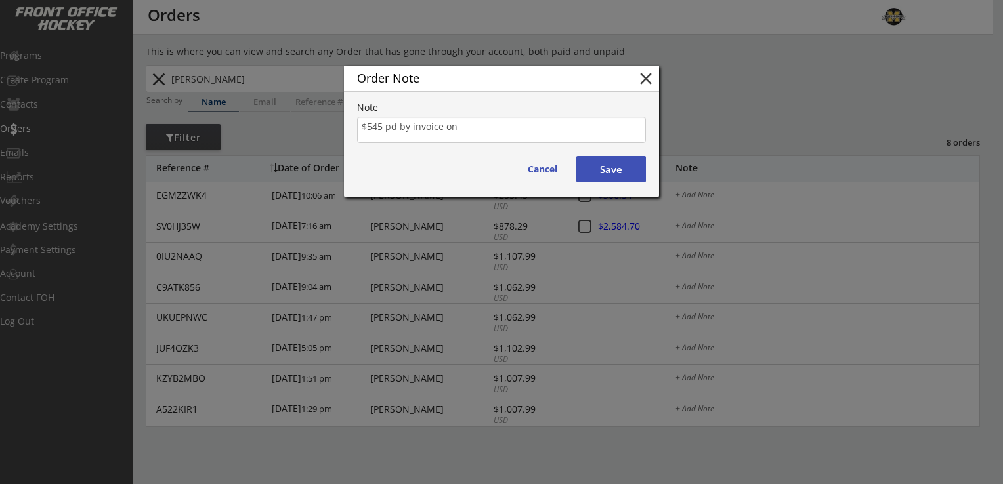
click at [474, 129] on textarea "$545 pd by invoice on" at bounding box center [501, 130] width 289 height 26
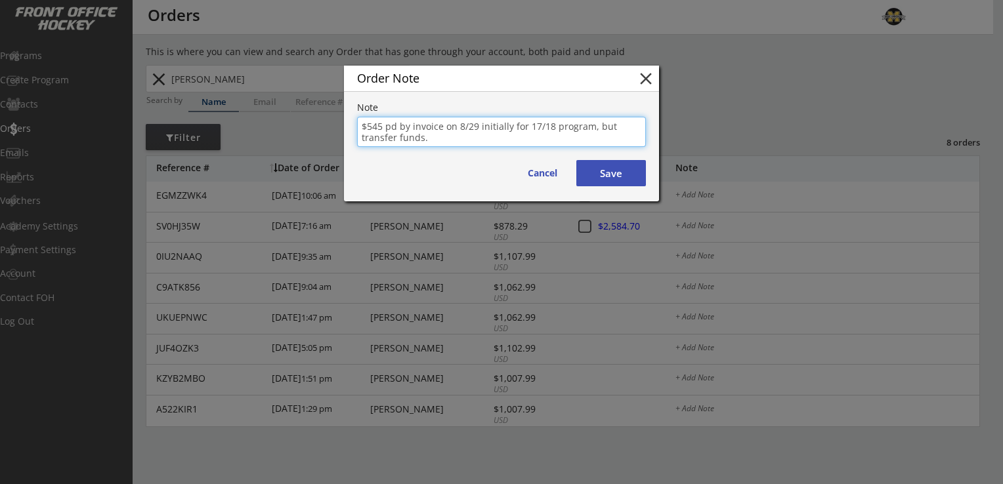
type textarea "$545 pd by invoice on 8/29 initially for 17/18 program, but transfer funds."
click at [613, 173] on button "Save" at bounding box center [611, 173] width 70 height 26
